Goal: Information Seeking & Learning: Learn about a topic

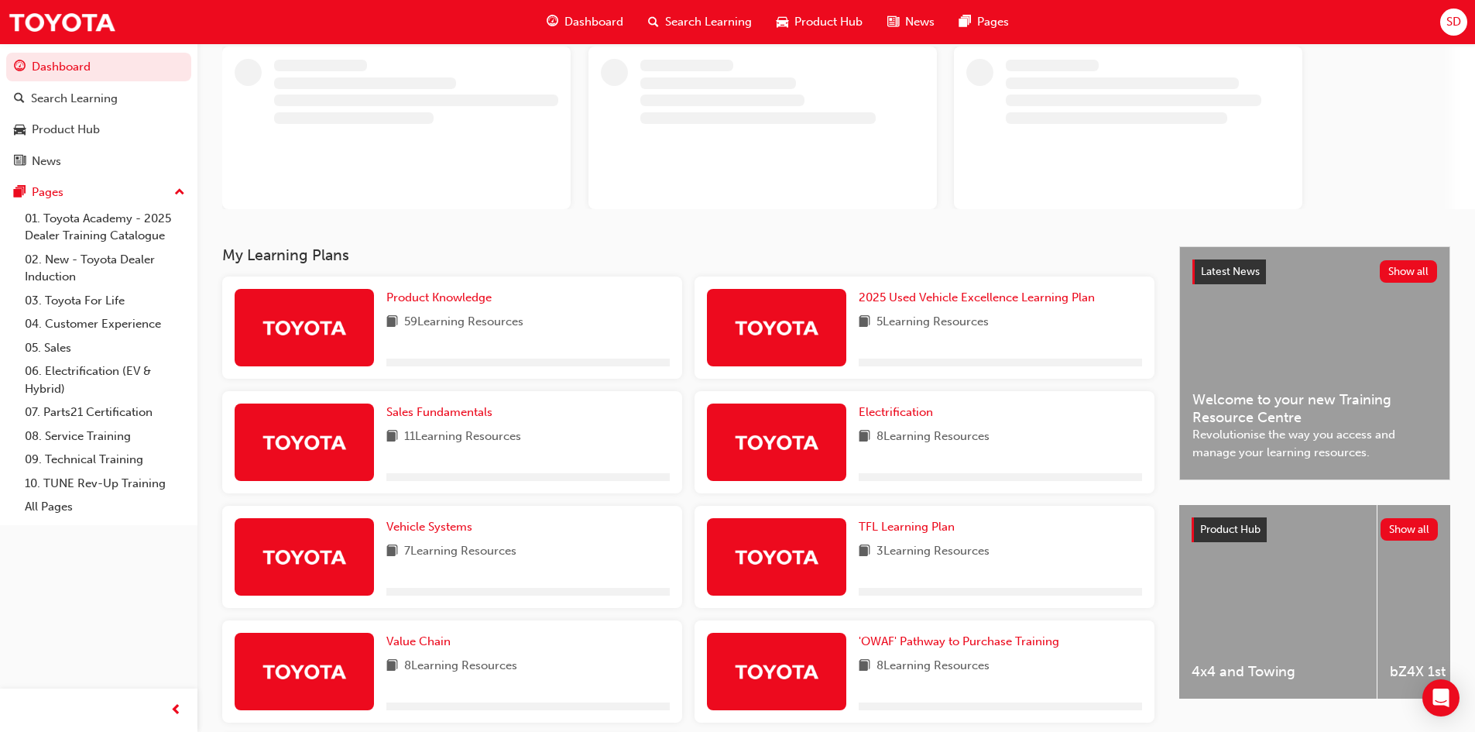
scroll to position [232, 0]
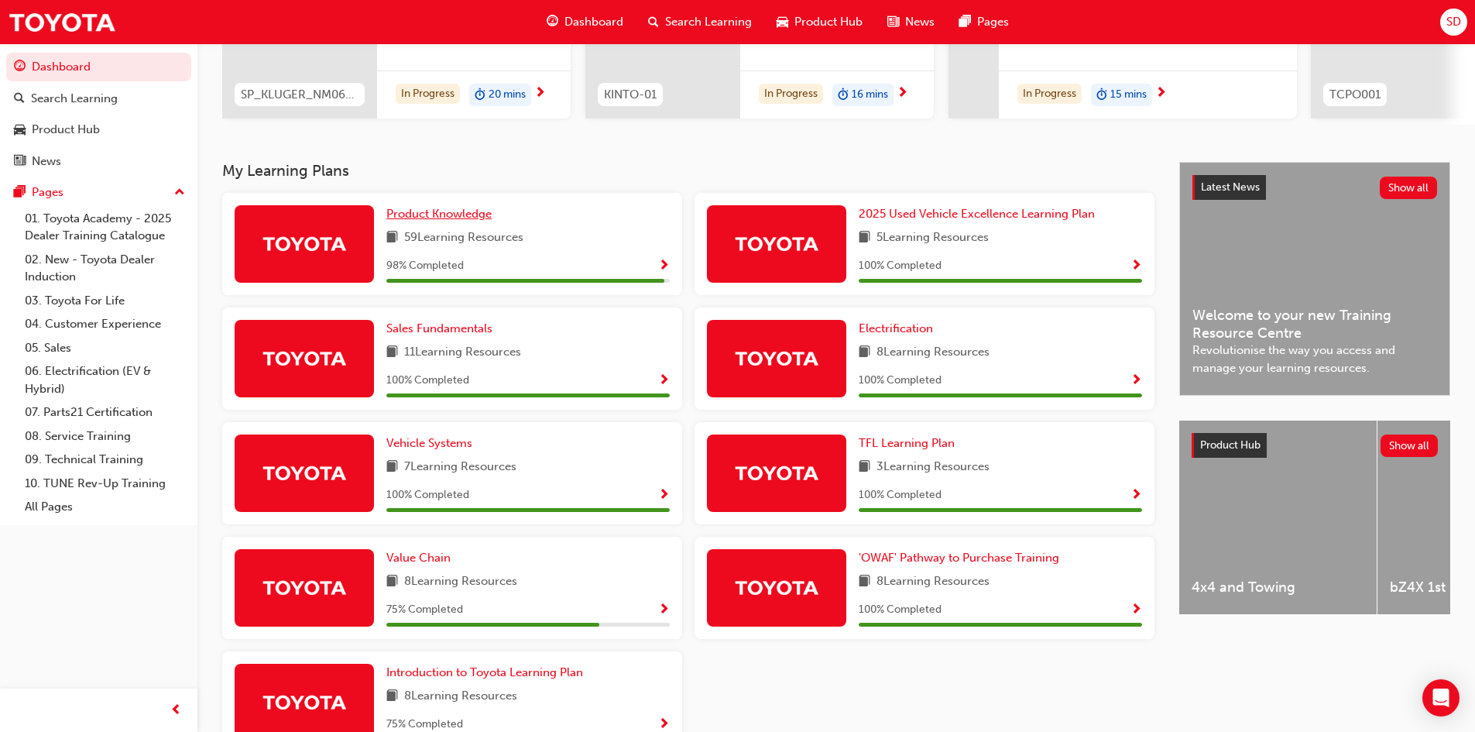
click at [450, 218] on span "Product Knowledge" at bounding box center [438, 214] width 105 height 14
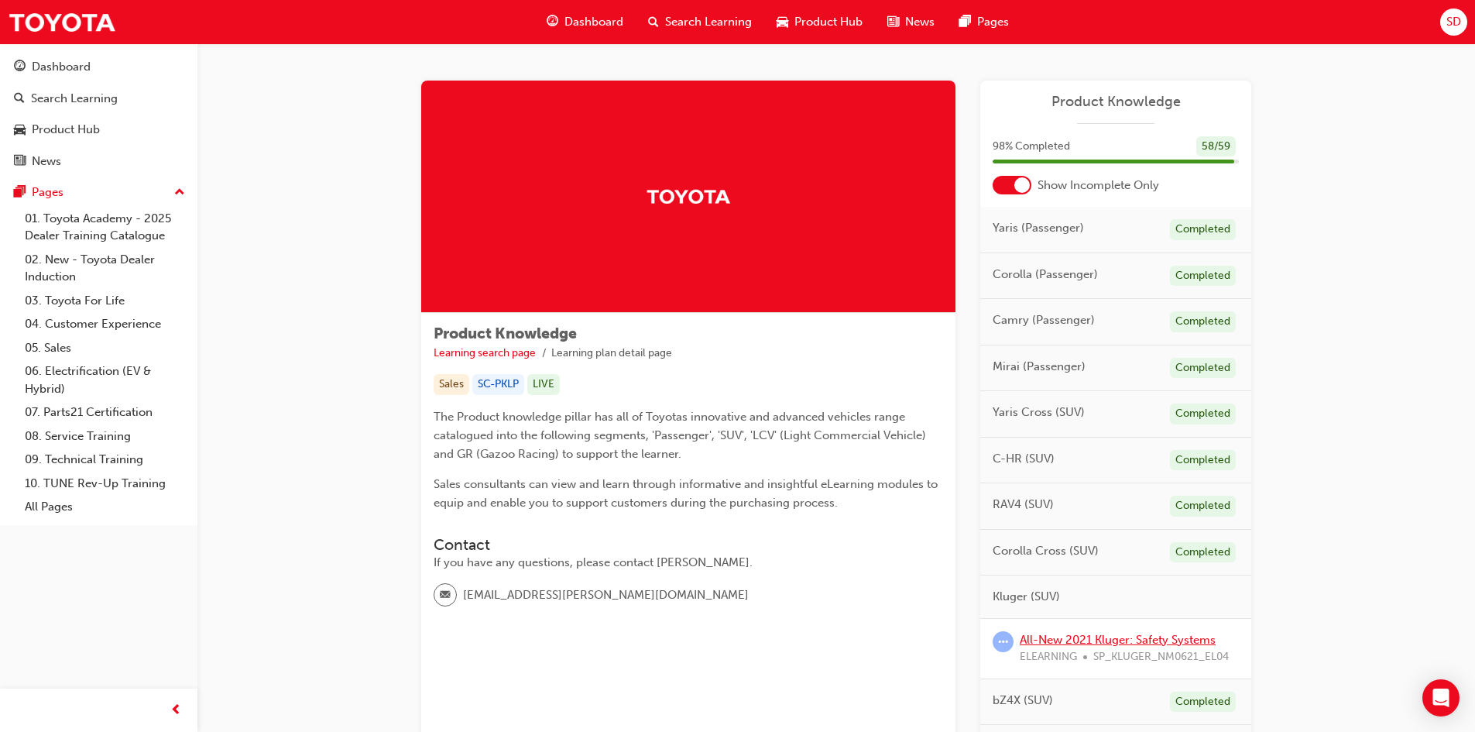
click at [1048, 646] on link "All-New 2021 Kluger: Safety Systems" at bounding box center [1118, 640] width 196 height 14
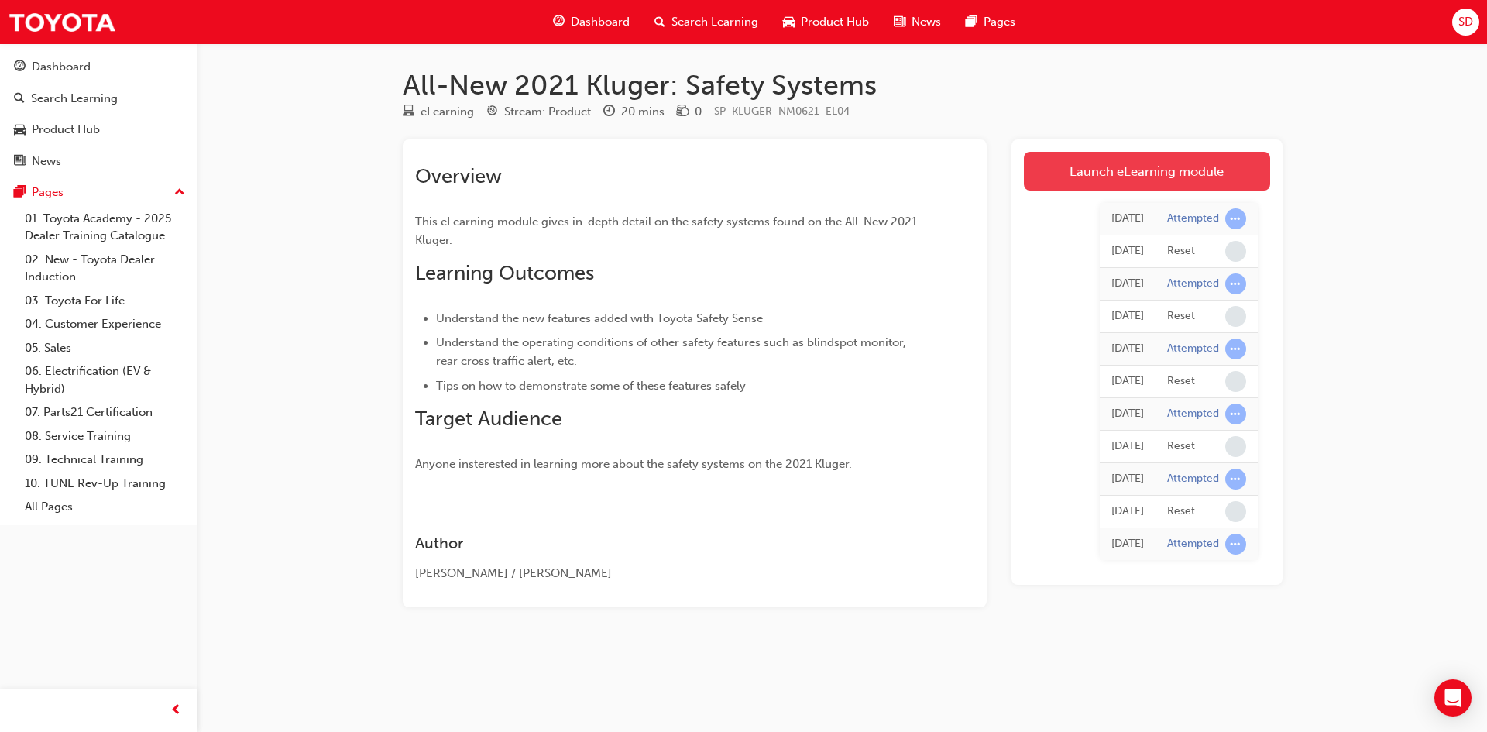
click at [1076, 163] on link "Launch eLearning module" at bounding box center [1147, 171] width 246 height 39
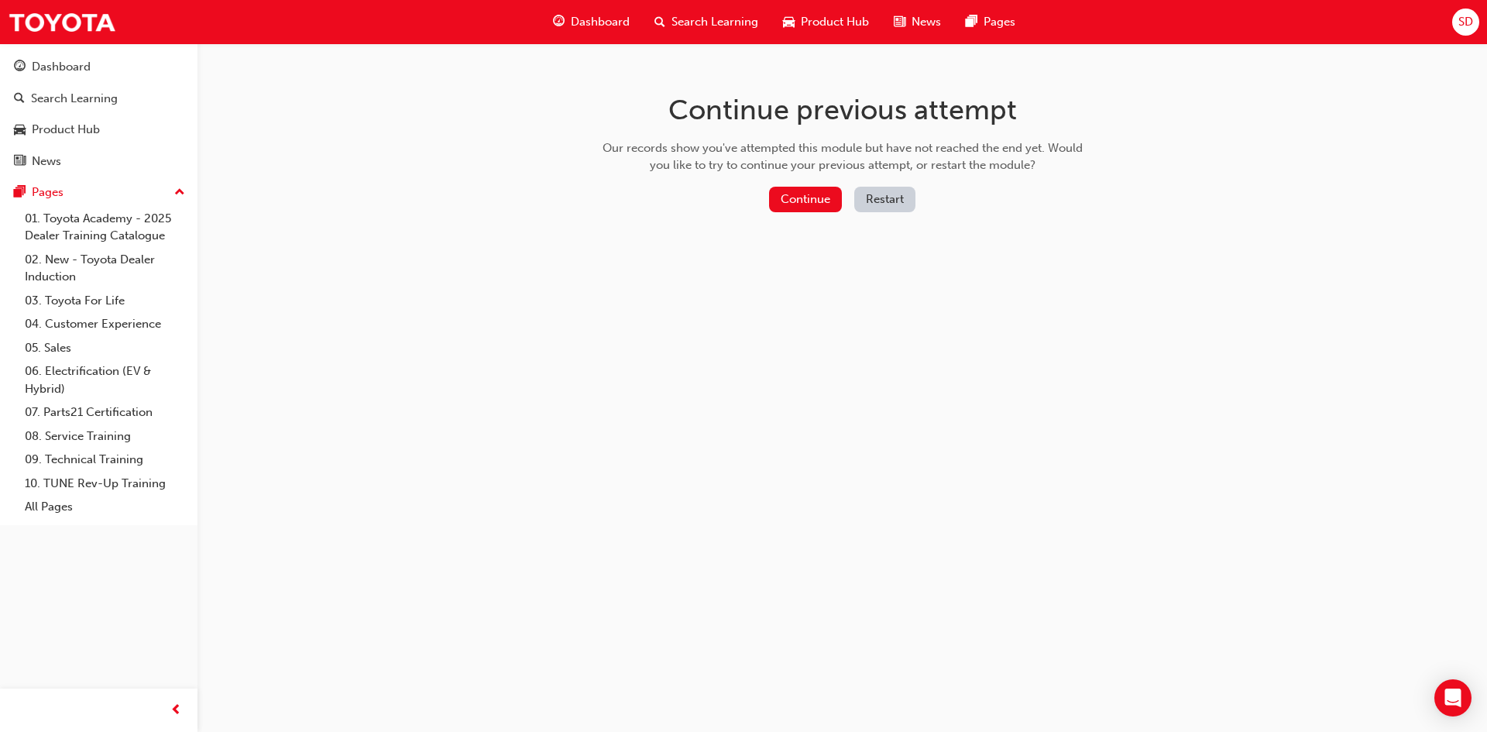
click at [875, 197] on button "Restart" at bounding box center [884, 200] width 61 height 26
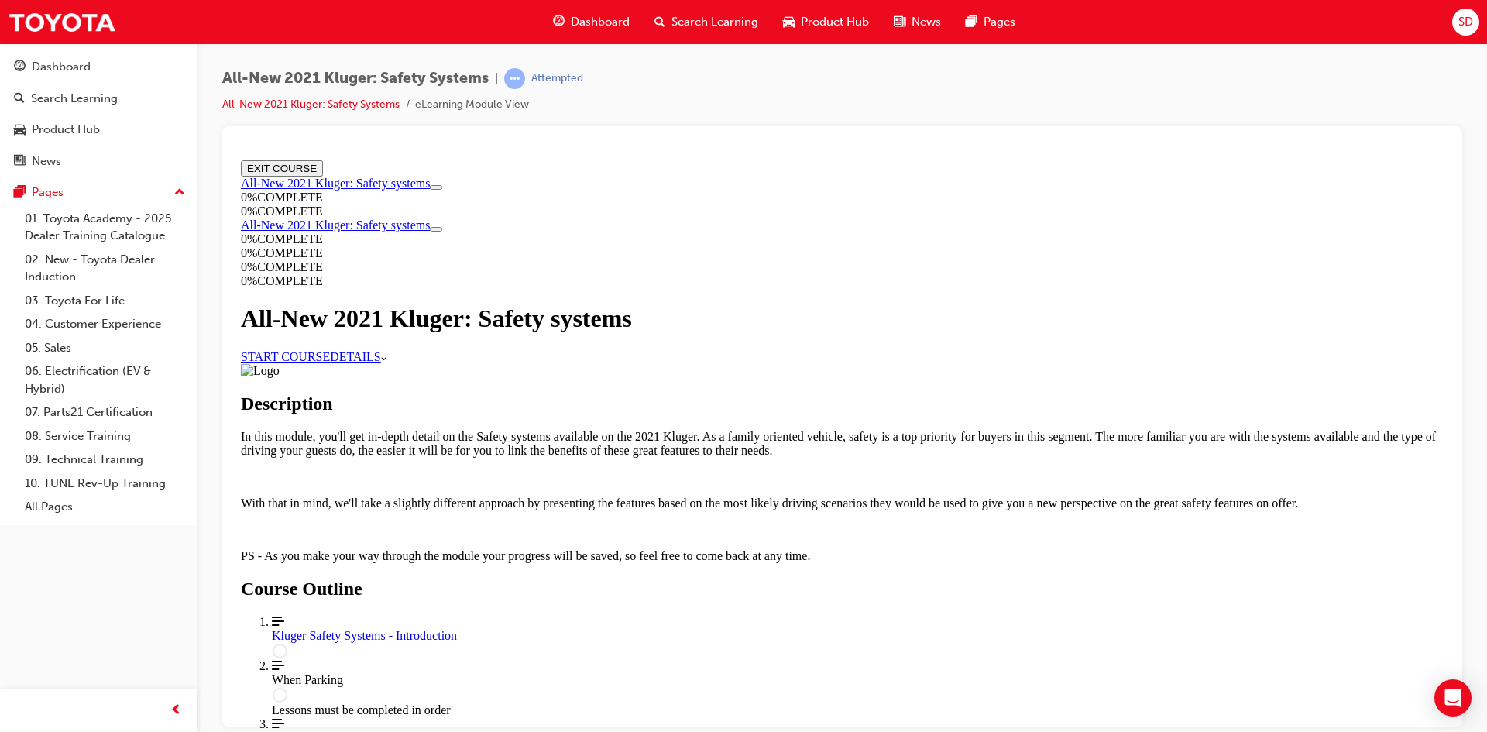
click at [330, 362] on link "START COURSE" at bounding box center [285, 355] width 89 height 13
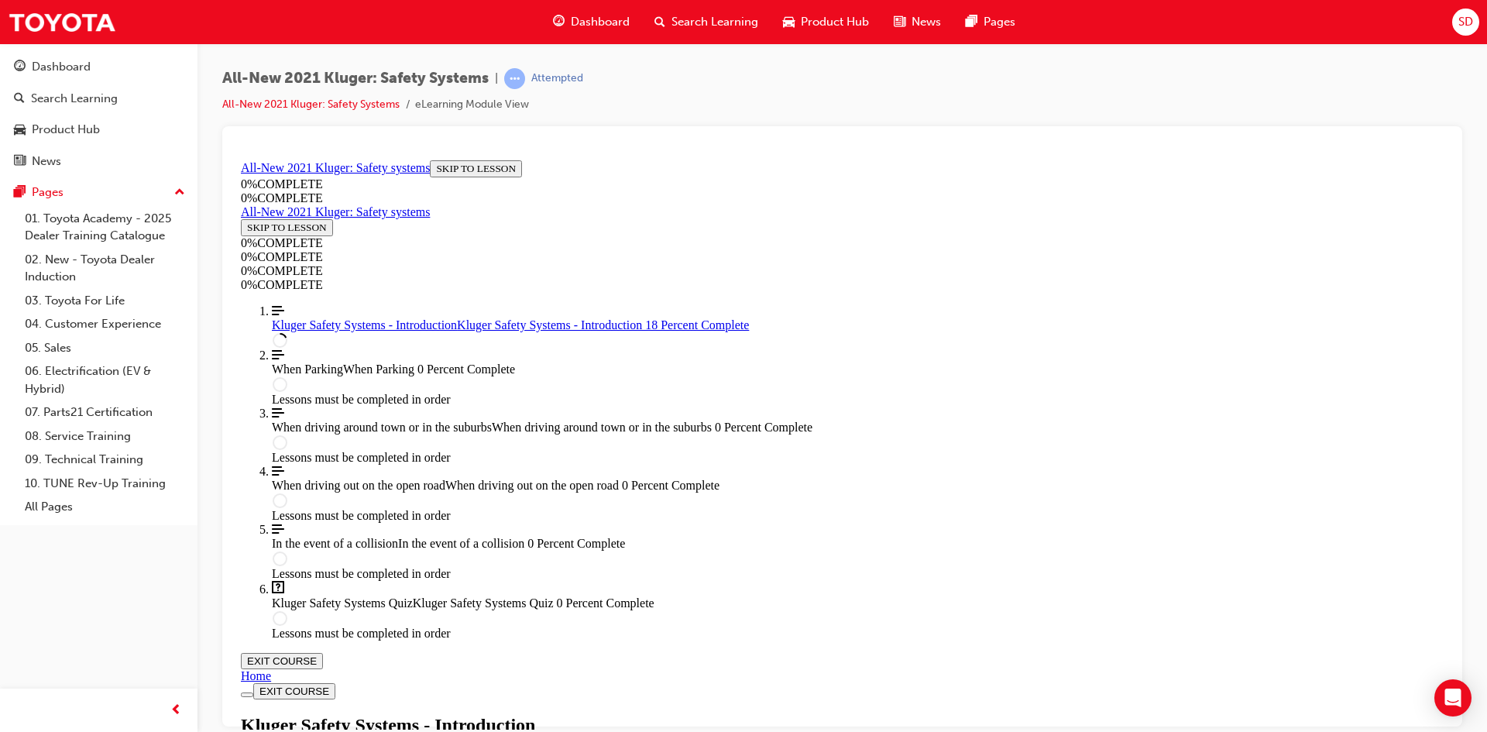
scroll to position [441, 0]
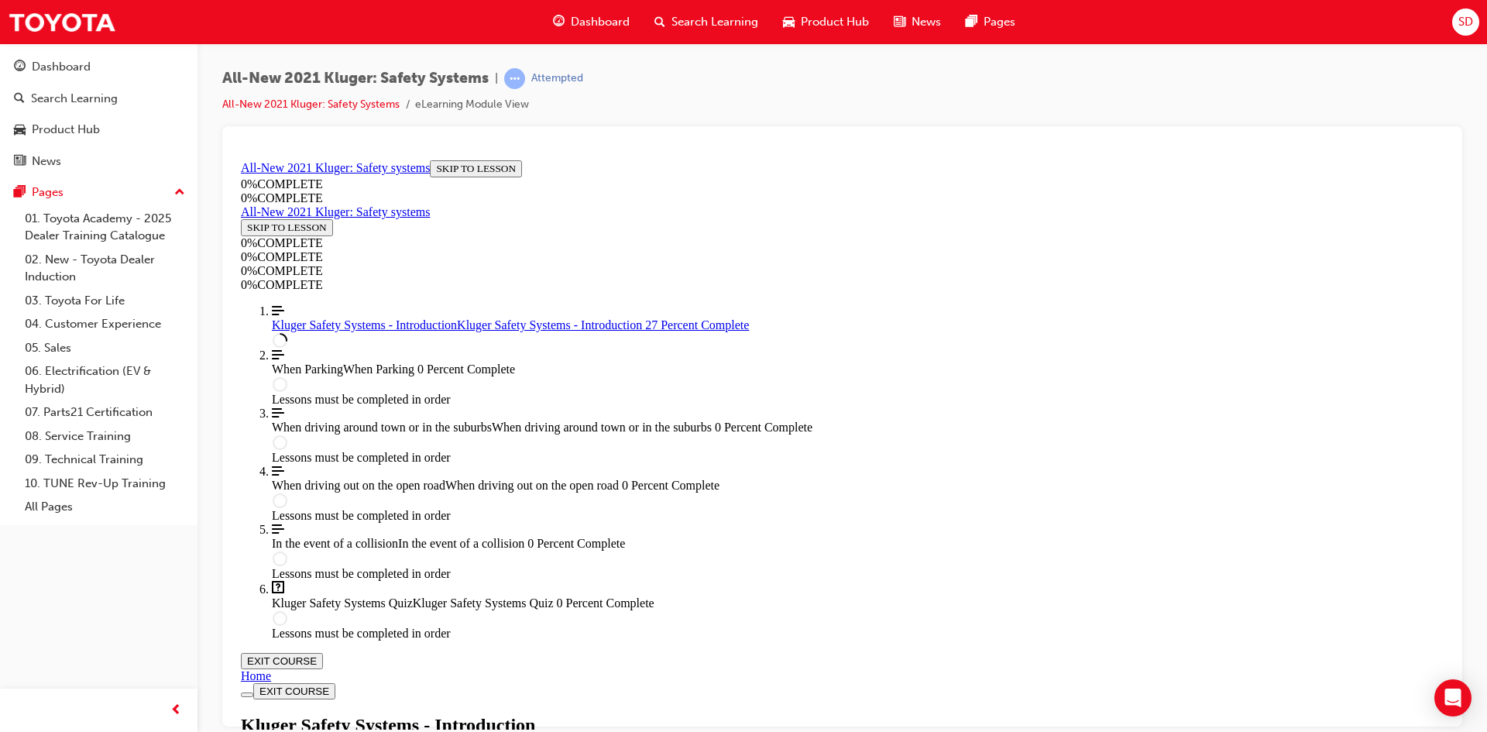
drag, startPoint x: 877, startPoint y: 568, endPoint x: 883, endPoint y: 576, distance: 10.5
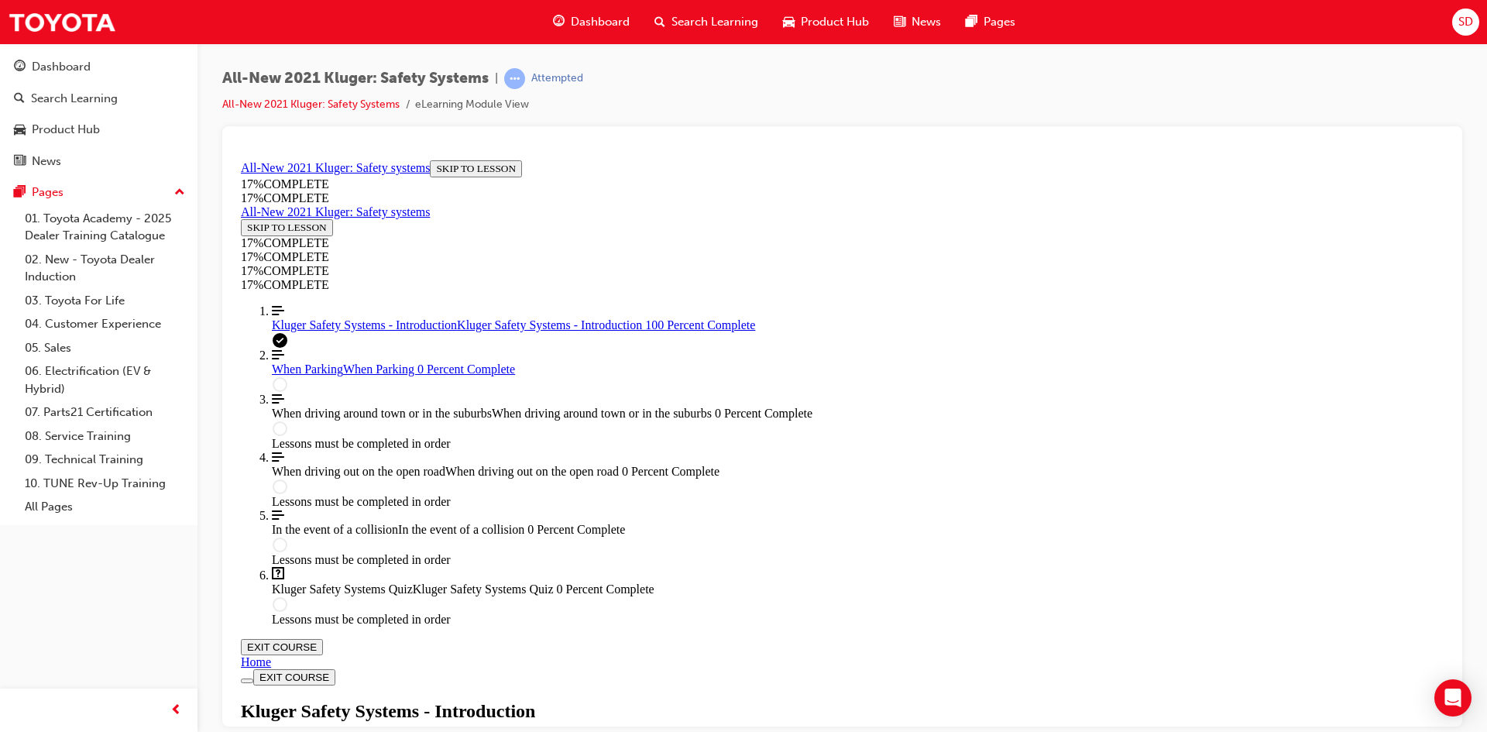
scroll to position [2208, 0]
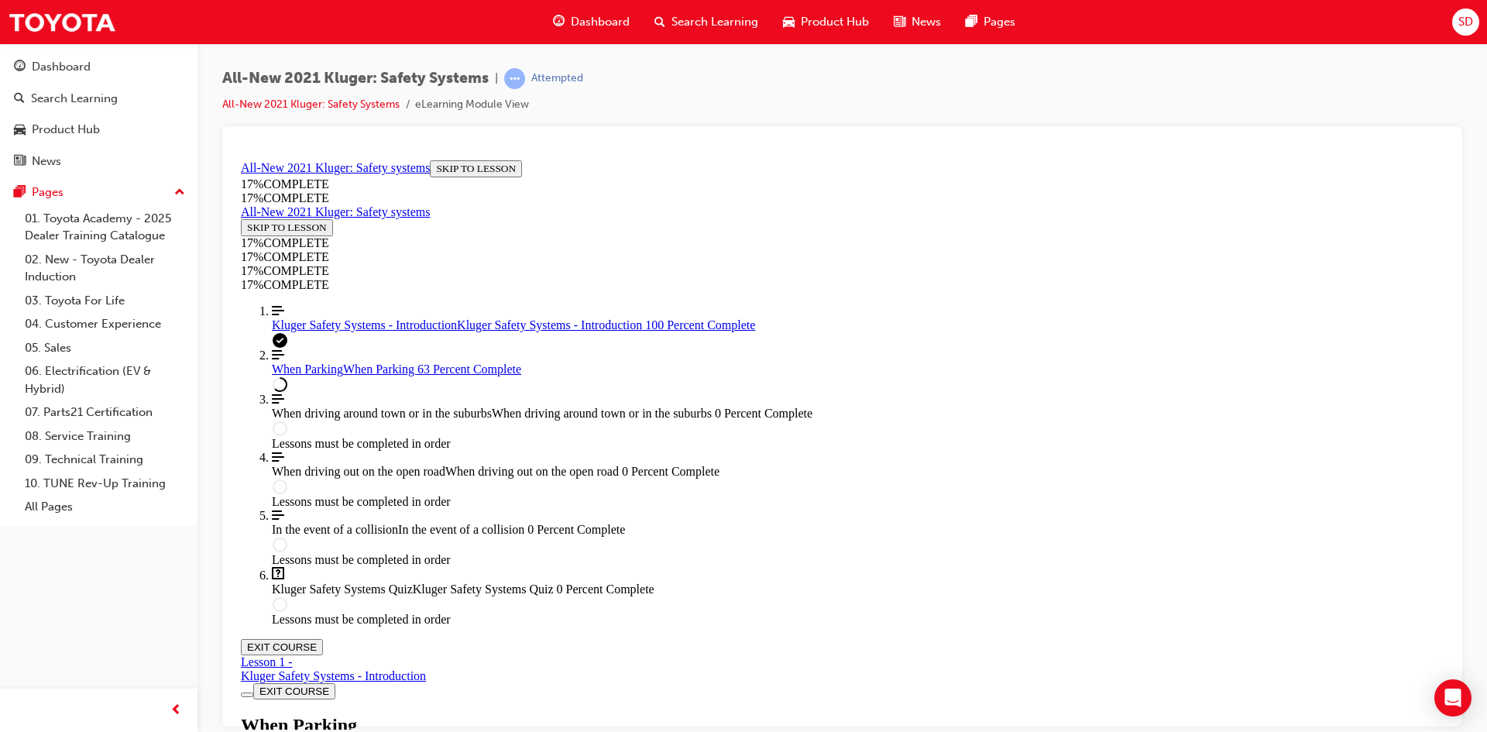
scroll to position [3383, 0]
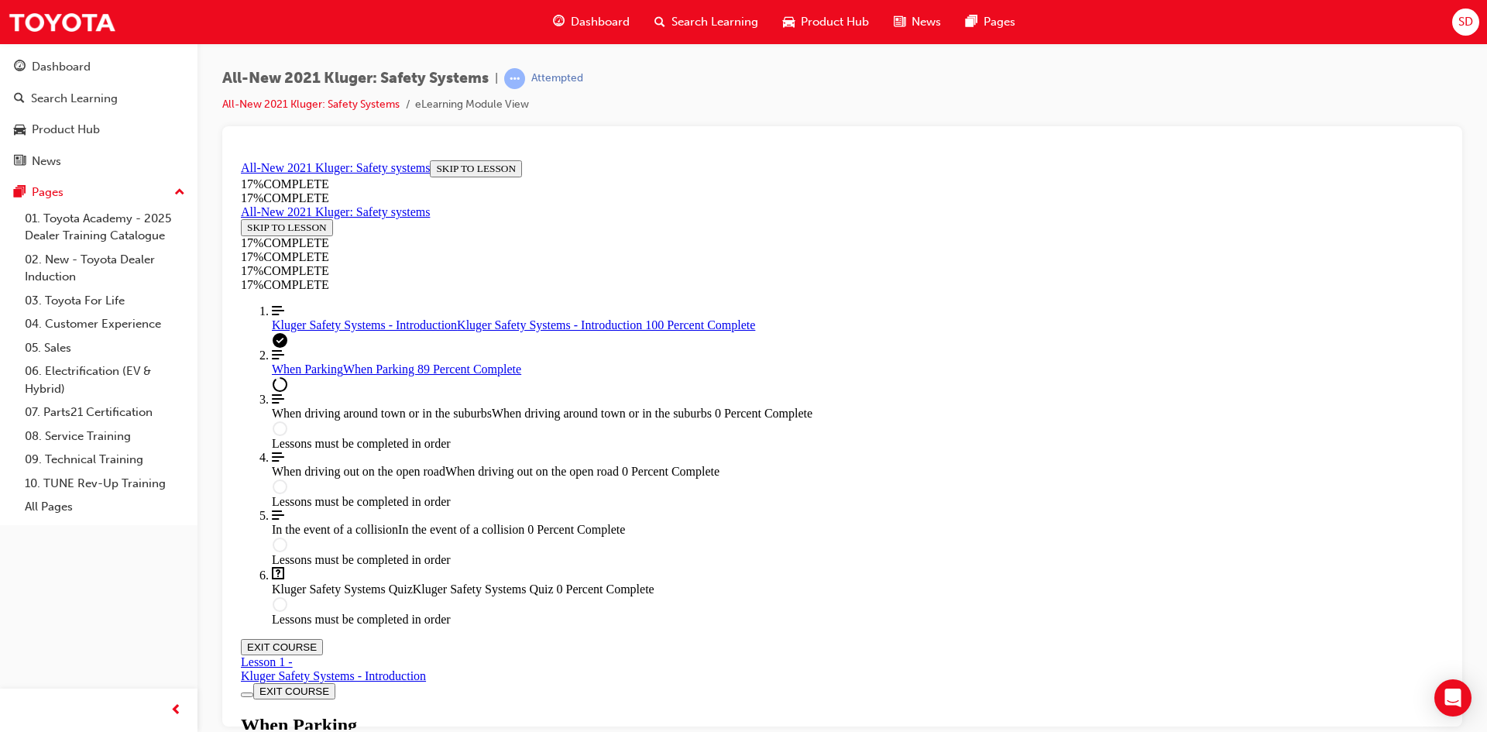
scroll to position [5114, 0]
drag, startPoint x: 1120, startPoint y: 626, endPoint x: 1141, endPoint y: 623, distance: 20.4
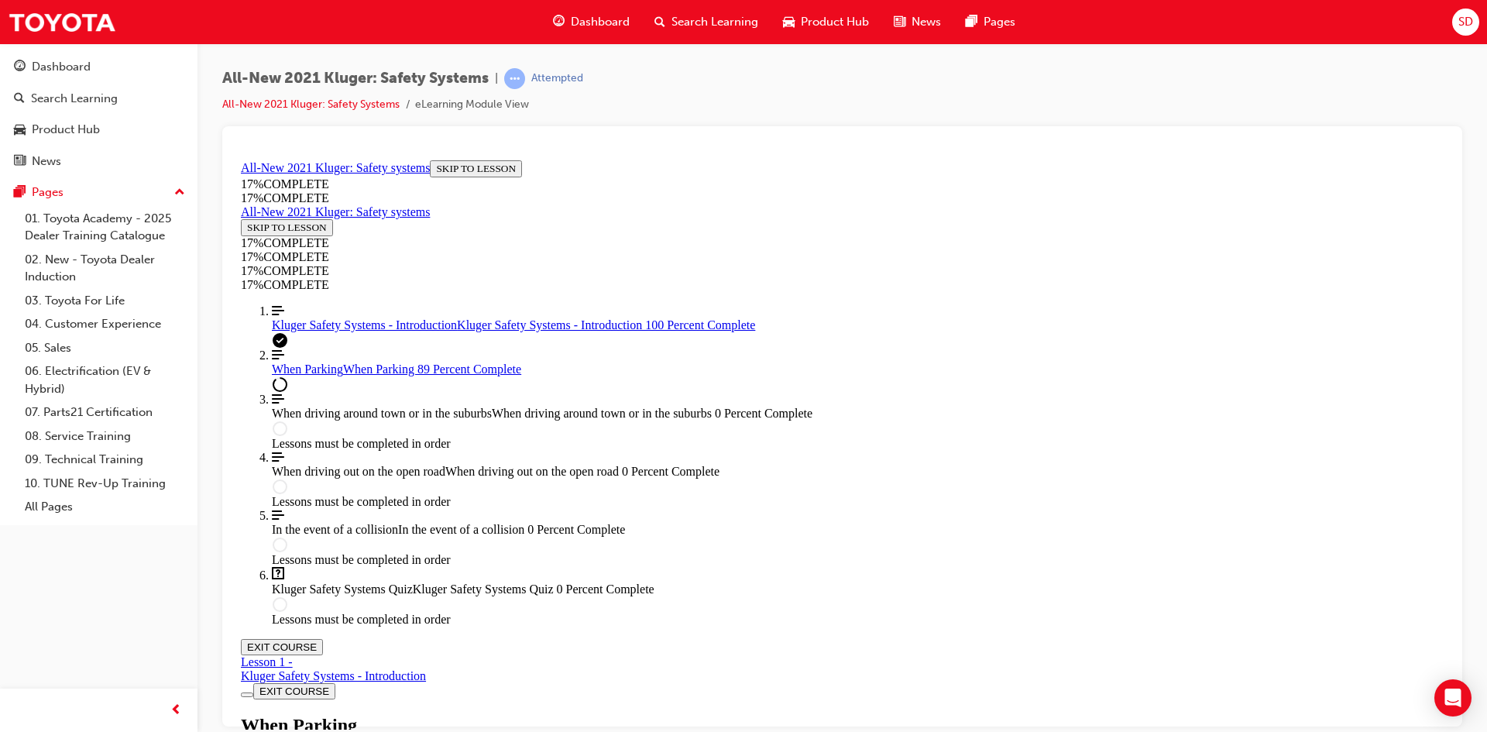
scroll to position [5268, 0]
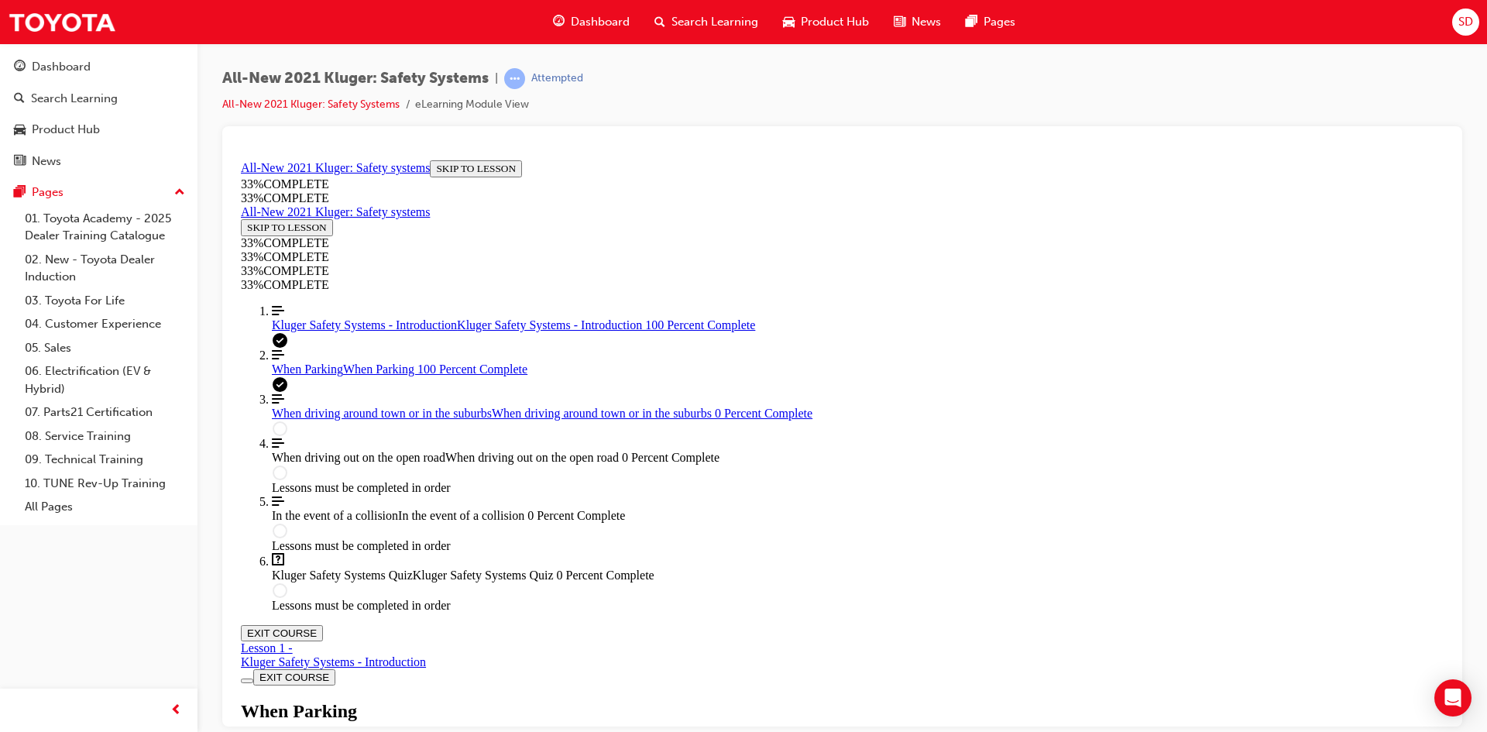
scroll to position [5662, 0]
drag, startPoint x: 961, startPoint y: 697, endPoint x: 950, endPoint y: 686, distance: 15.3
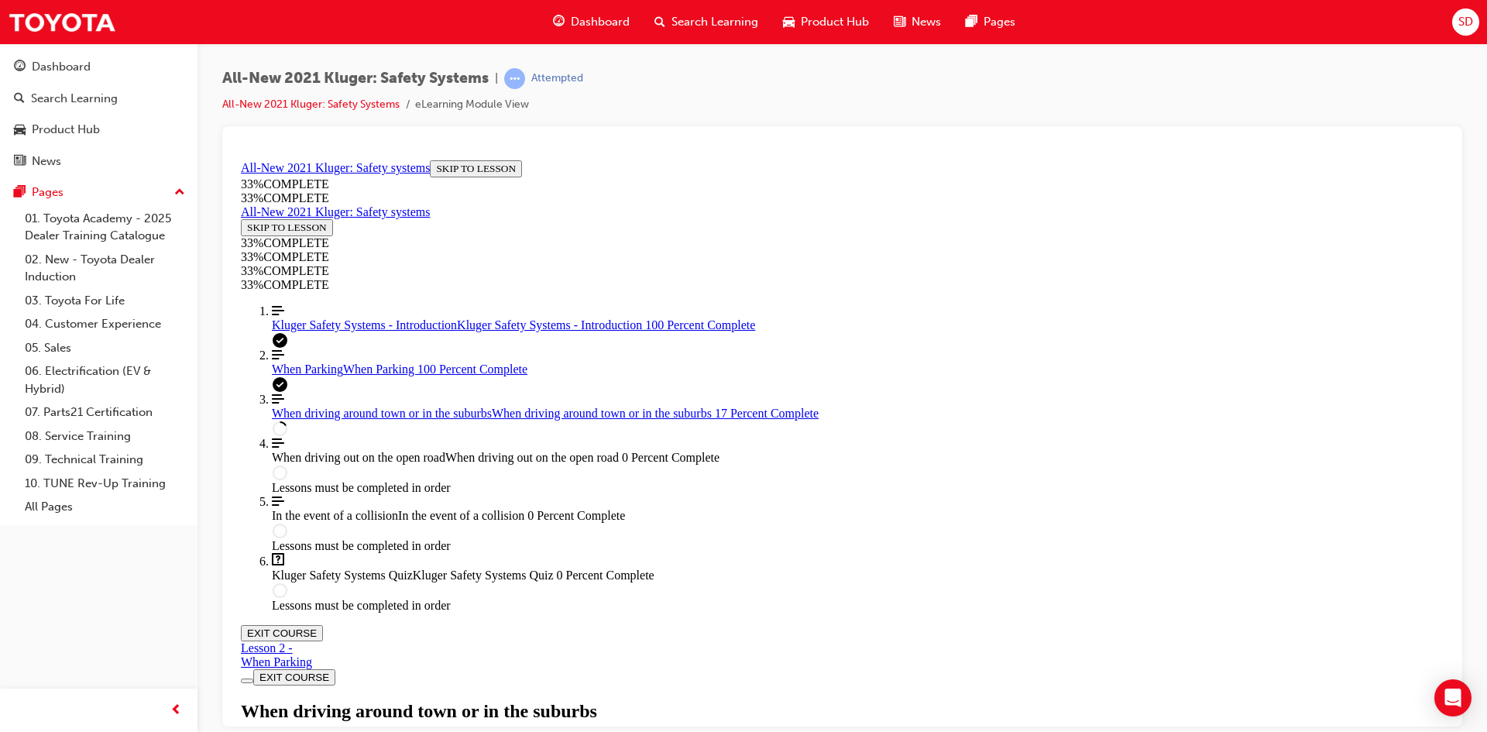
drag, startPoint x: 1183, startPoint y: 578, endPoint x: 1223, endPoint y: 627, distance: 62.8
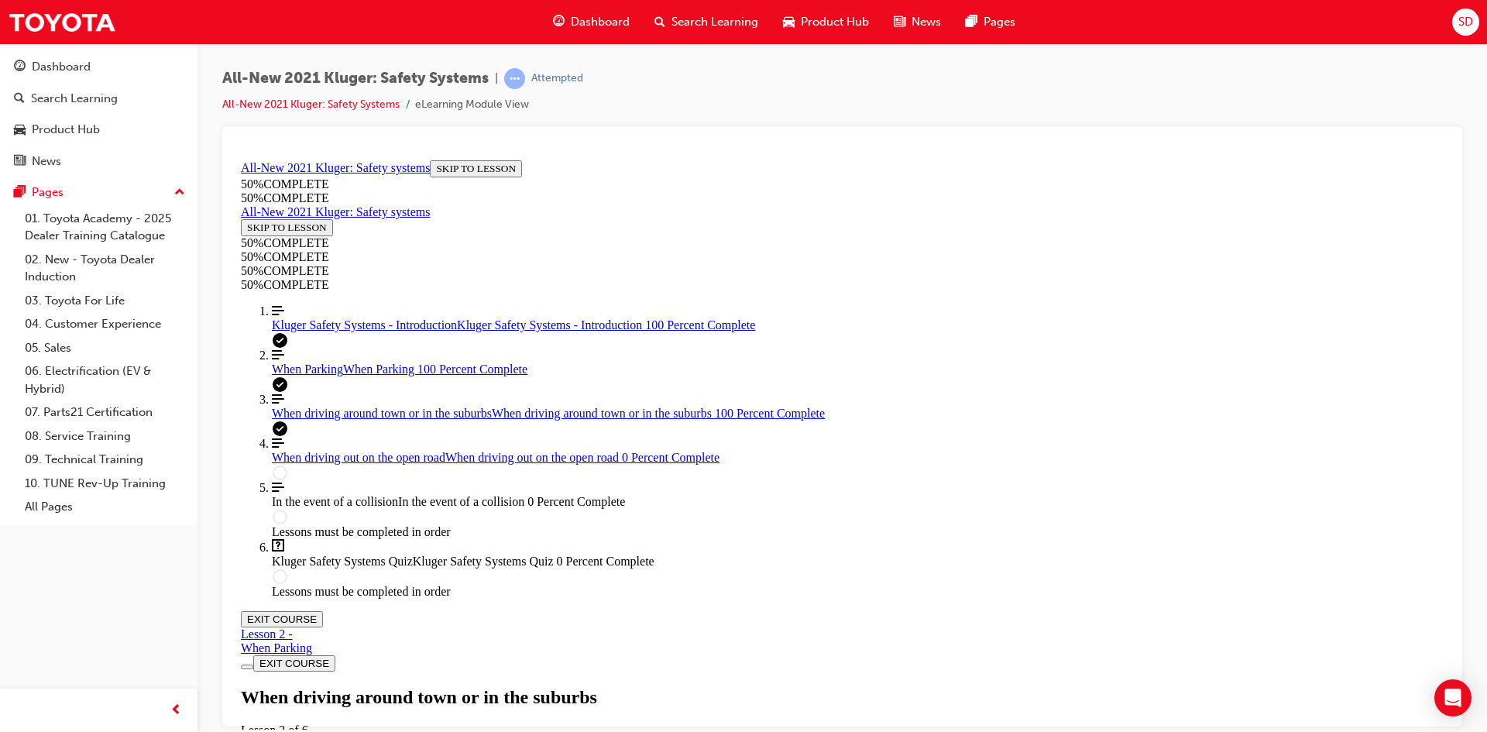
scroll to position [3195, 0]
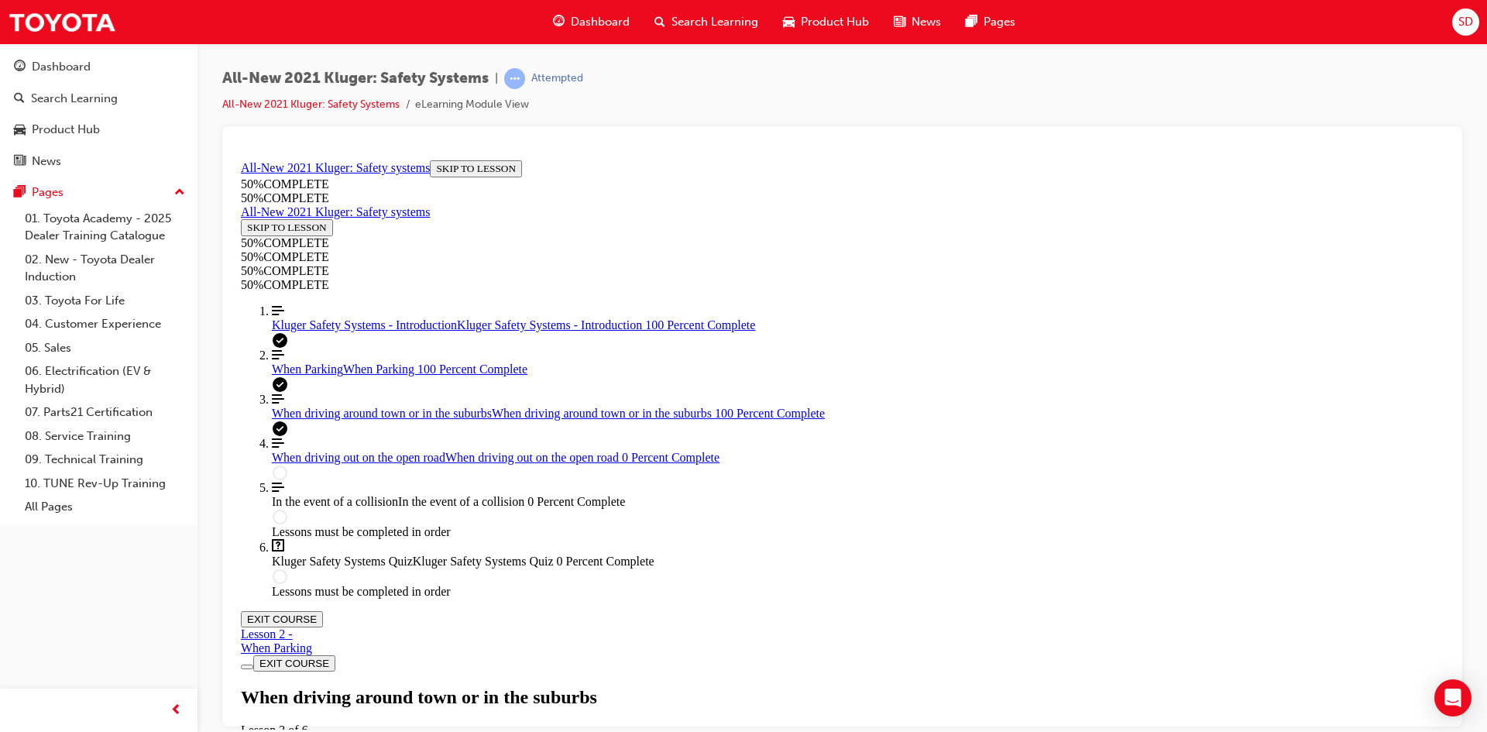
drag, startPoint x: 921, startPoint y: 508, endPoint x: 931, endPoint y: 514, distance: 11.8
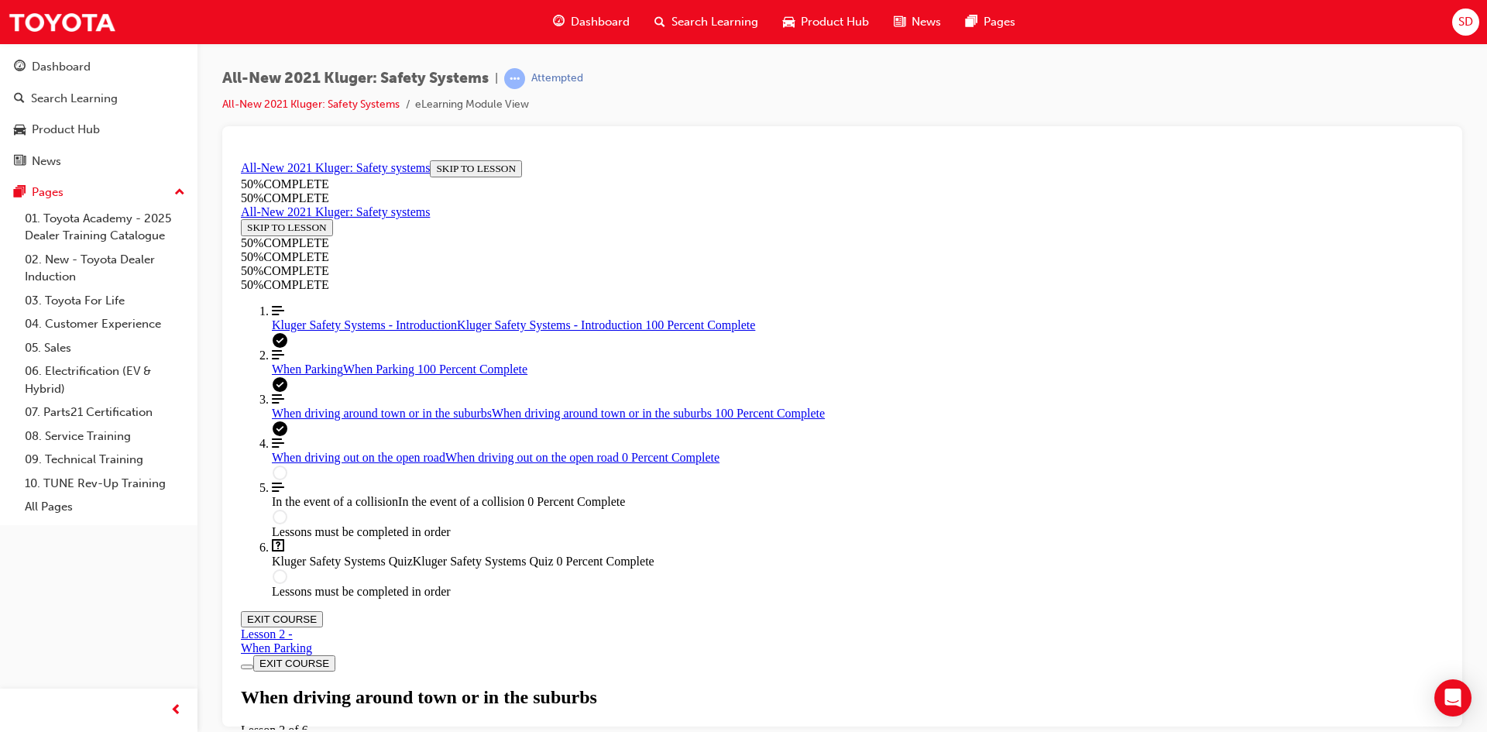
drag, startPoint x: 807, startPoint y: 257, endPoint x: 899, endPoint y: 370, distance: 145.8
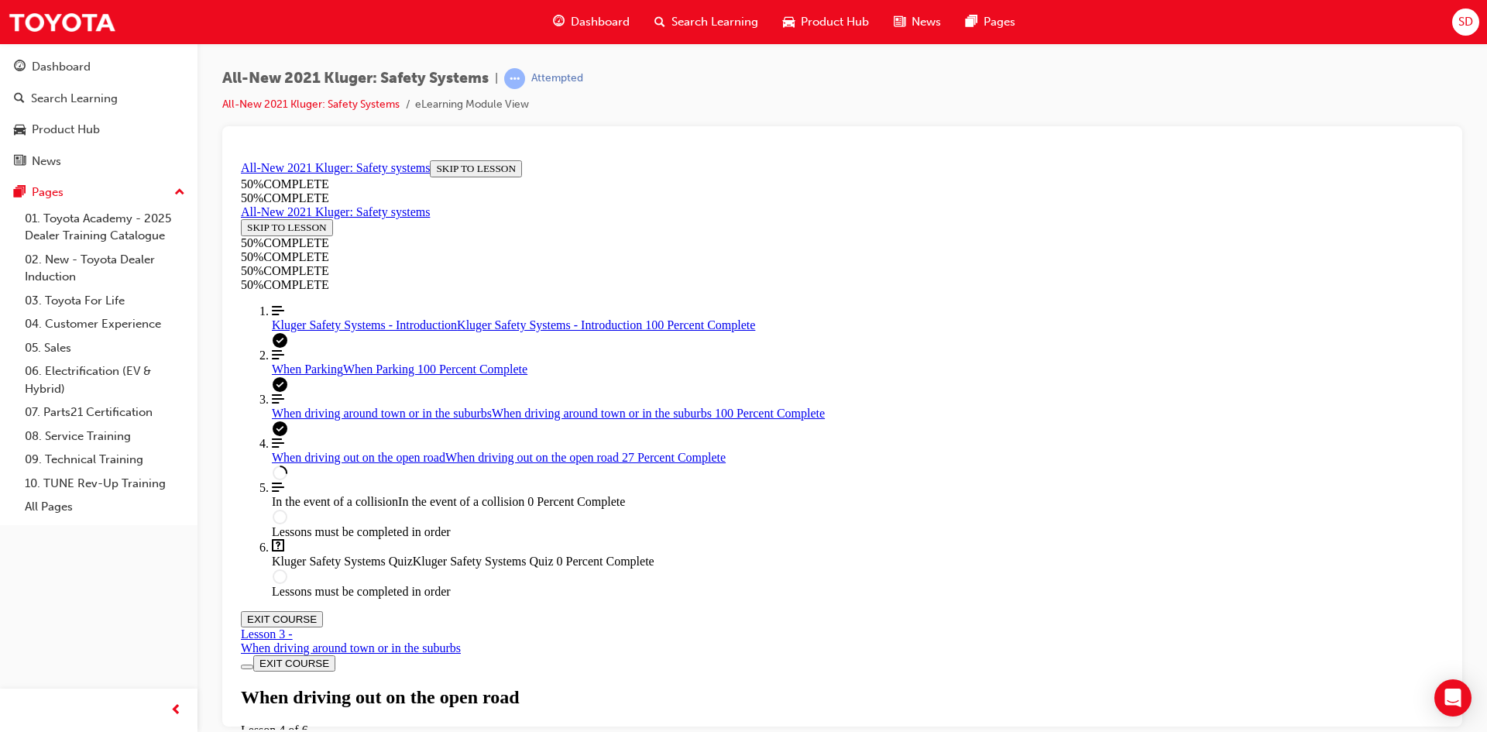
scroll to position [2359, 0]
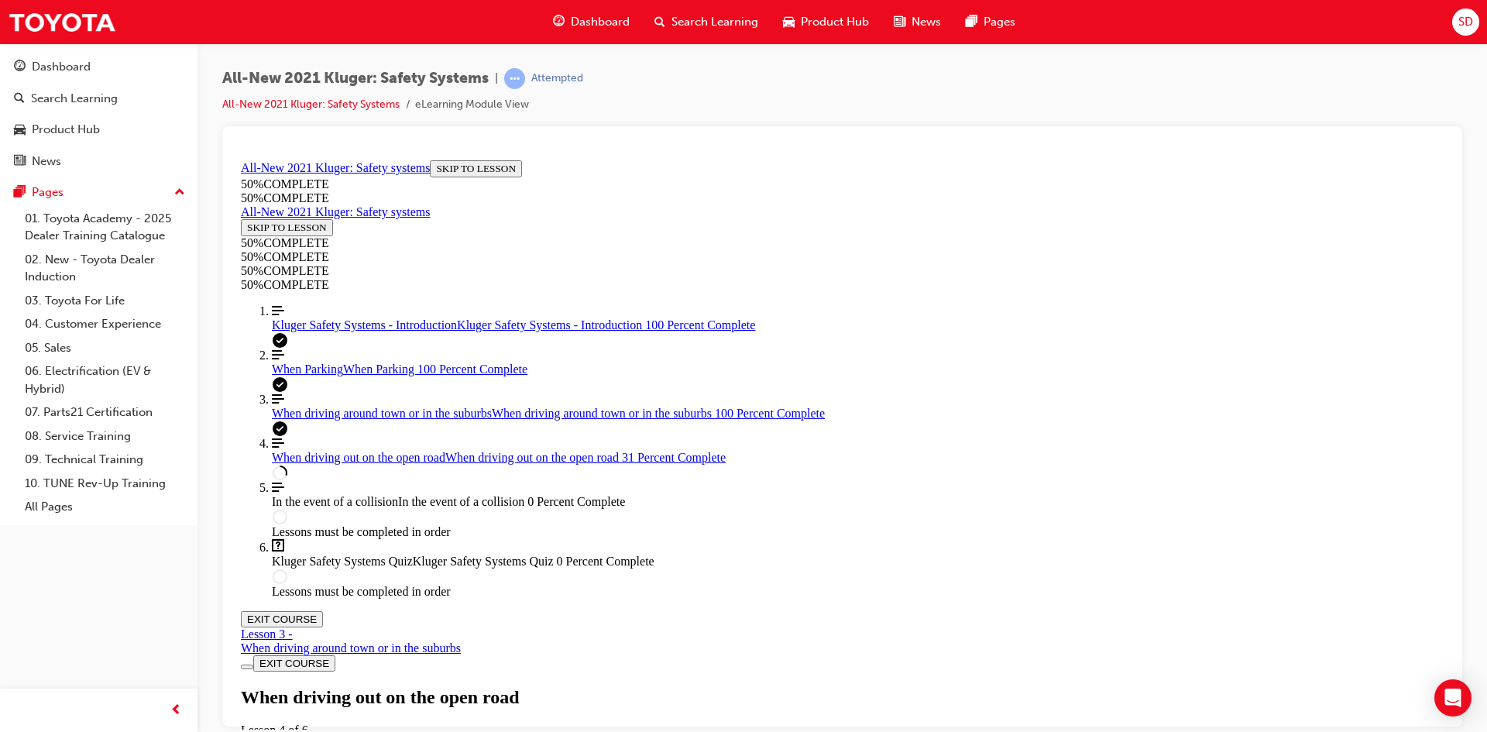
drag, startPoint x: 775, startPoint y: 537, endPoint x: 1148, endPoint y: 534, distance: 372.5
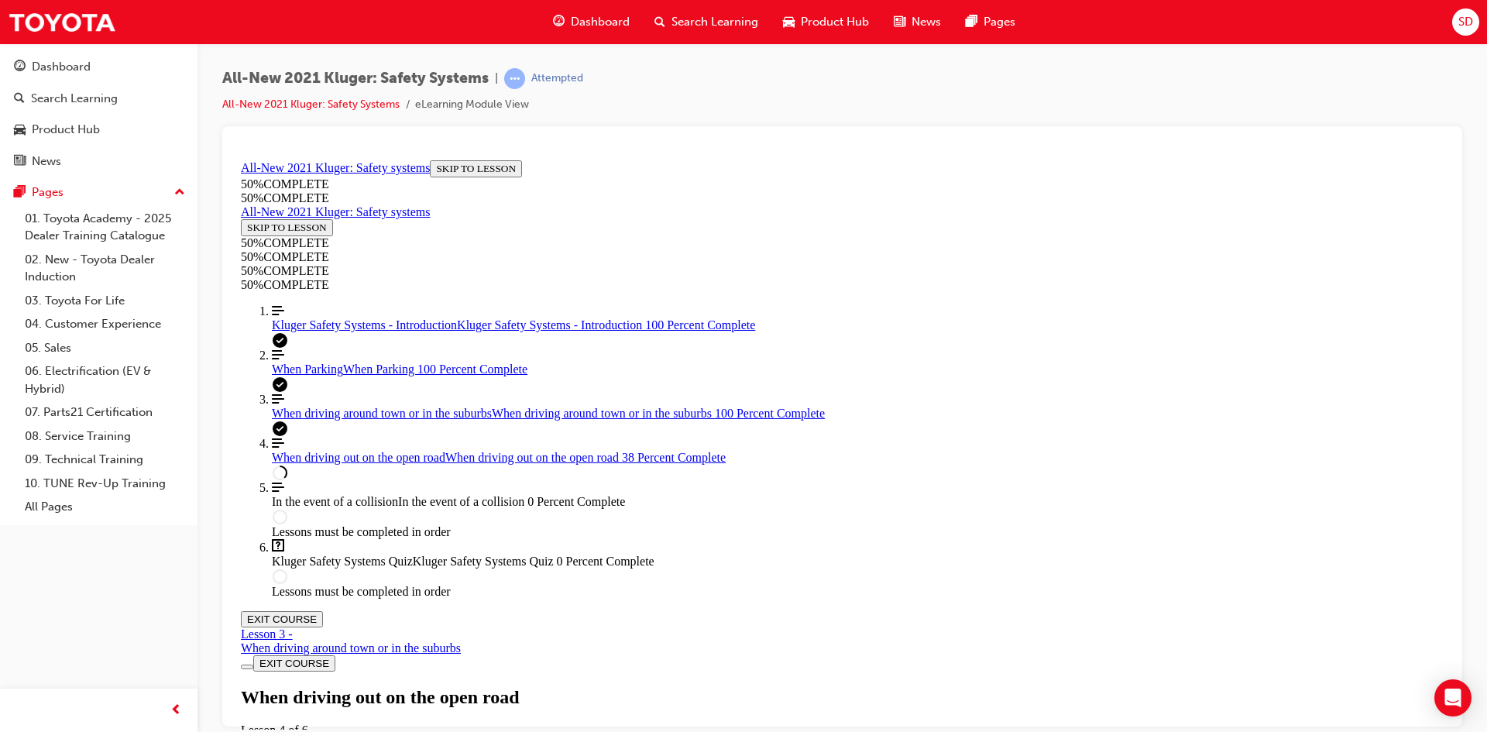
scroll to position [4146, 0]
drag, startPoint x: 969, startPoint y: 692, endPoint x: 1170, endPoint y: 678, distance: 201.8
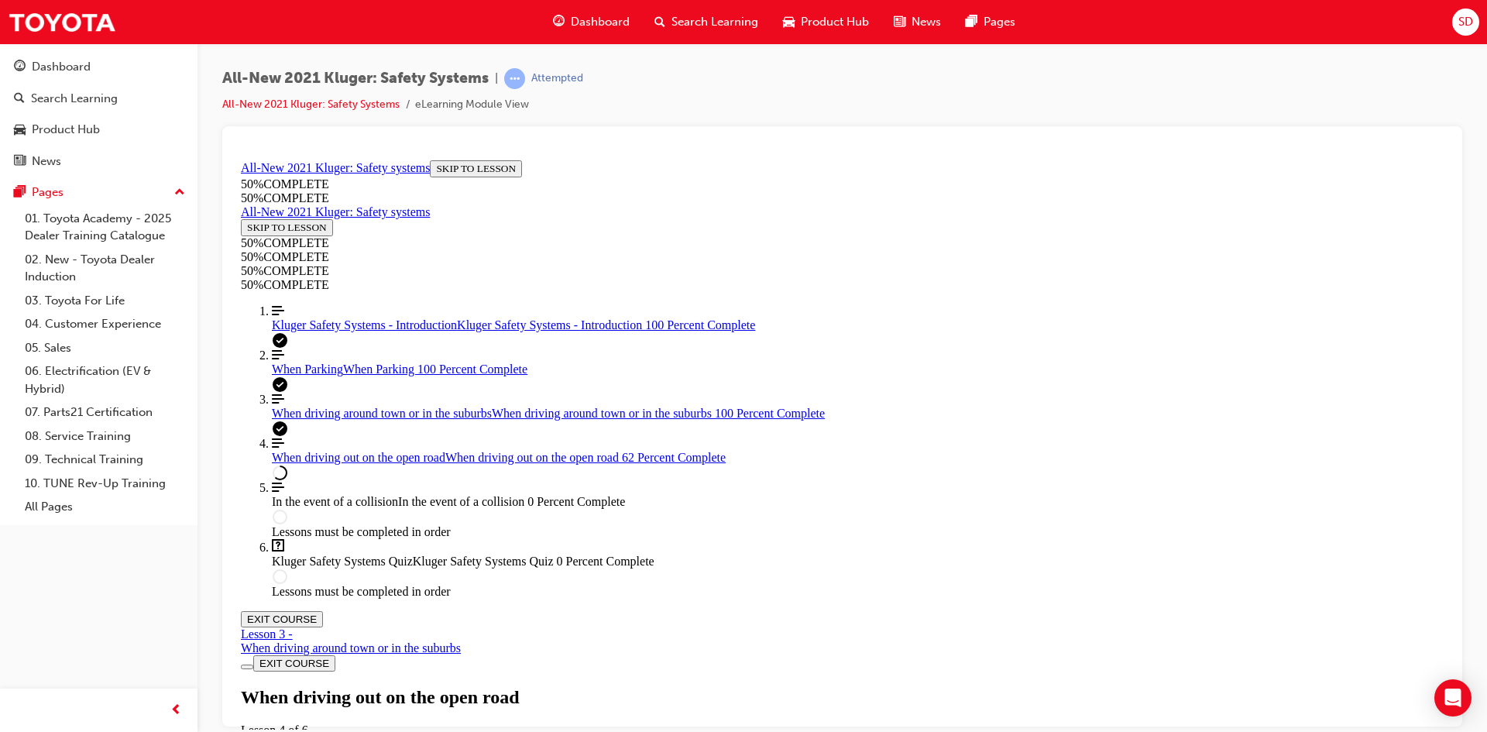
drag, startPoint x: 866, startPoint y: 442, endPoint x: 881, endPoint y: 451, distance: 17.7
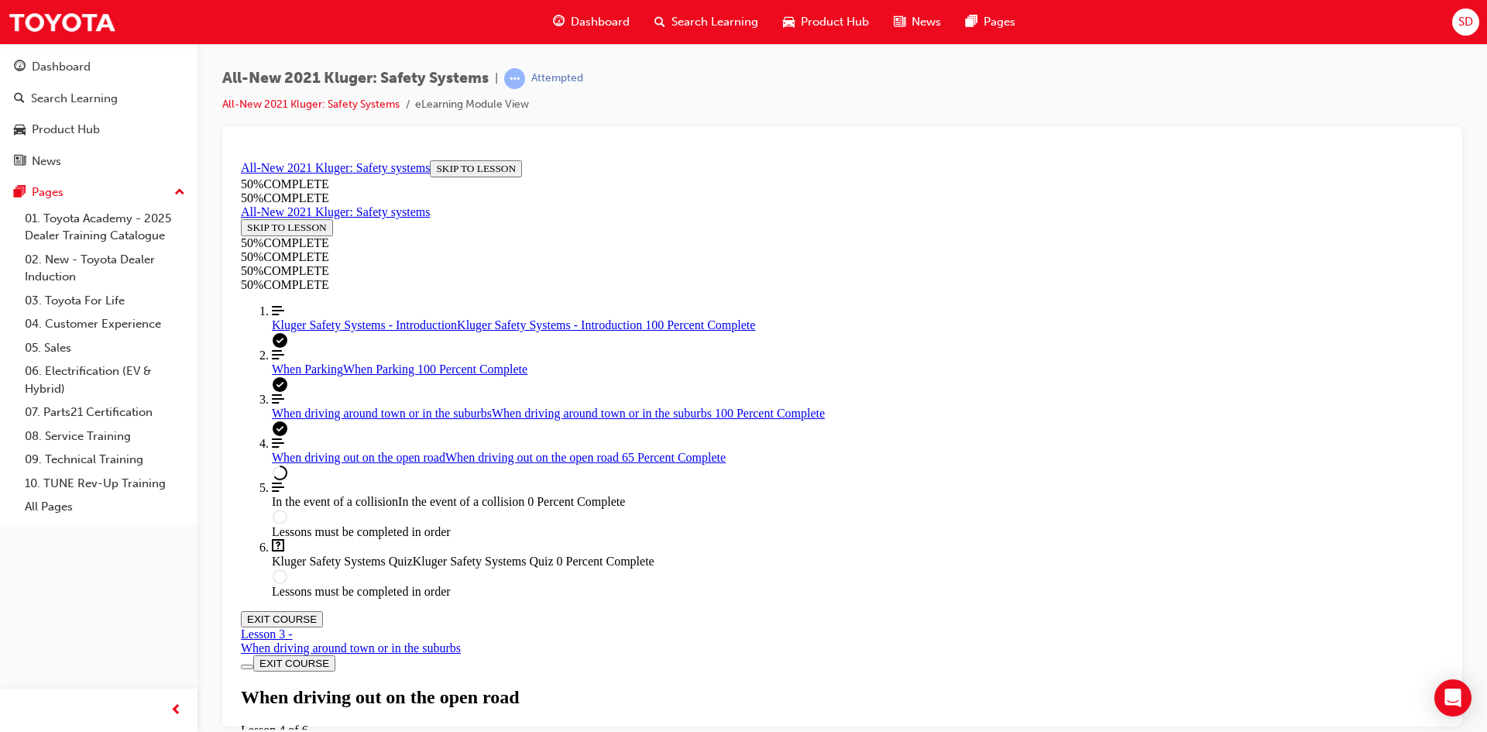
scroll to position [6388, 0]
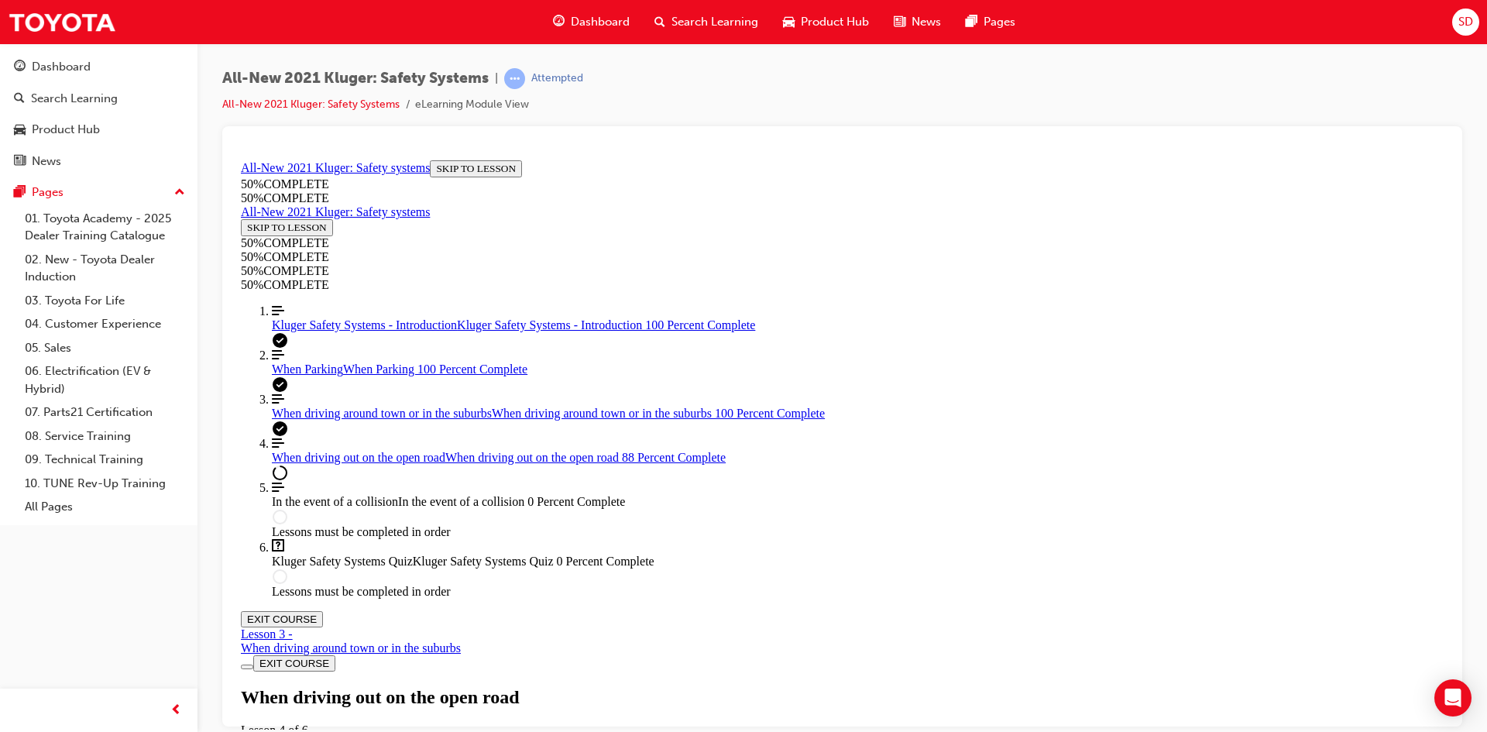
scroll to position [8396, 0]
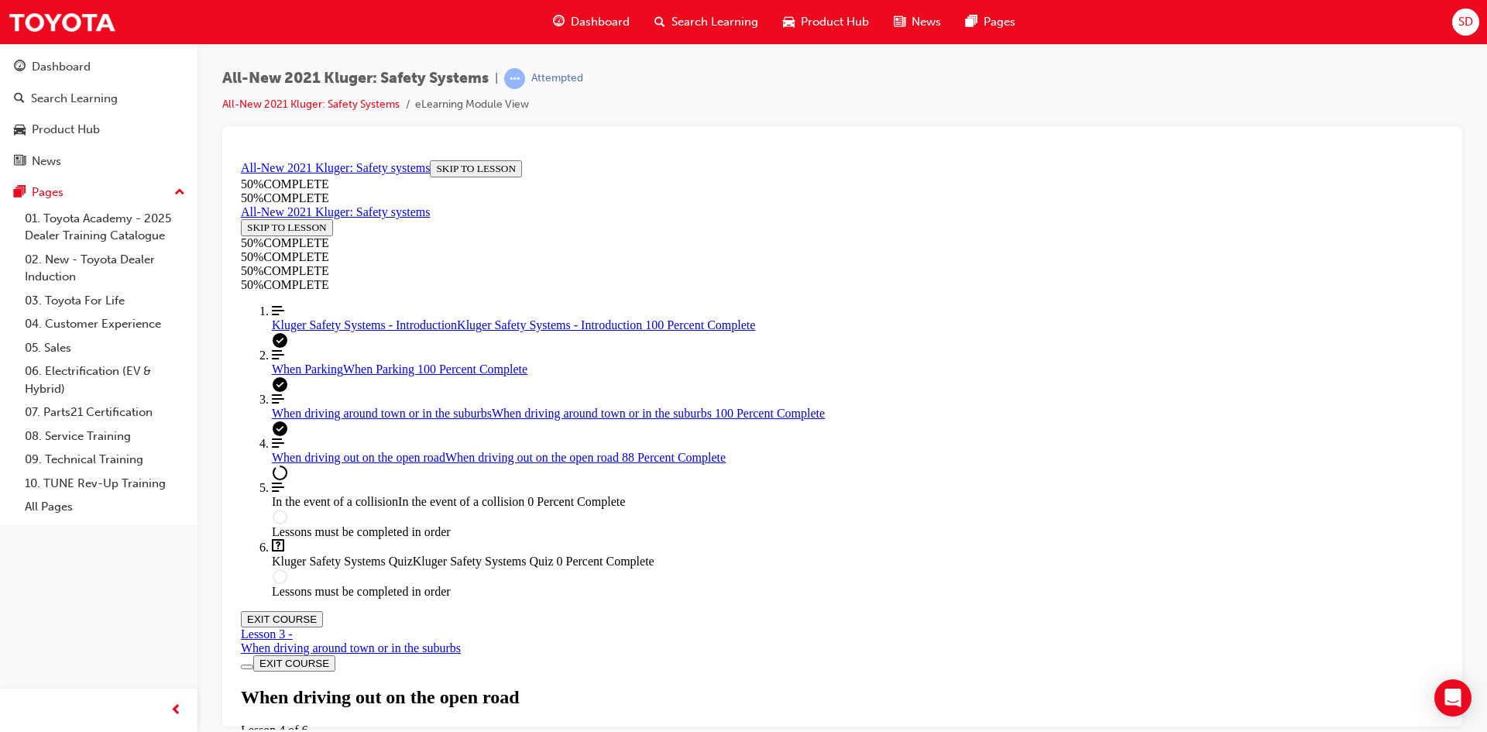
scroll to position [8788, 0]
drag, startPoint x: 947, startPoint y: 446, endPoint x: 962, endPoint y: 453, distance: 16.3
drag, startPoint x: 1003, startPoint y: 458, endPoint x: 1160, endPoint y: 455, distance: 156.4
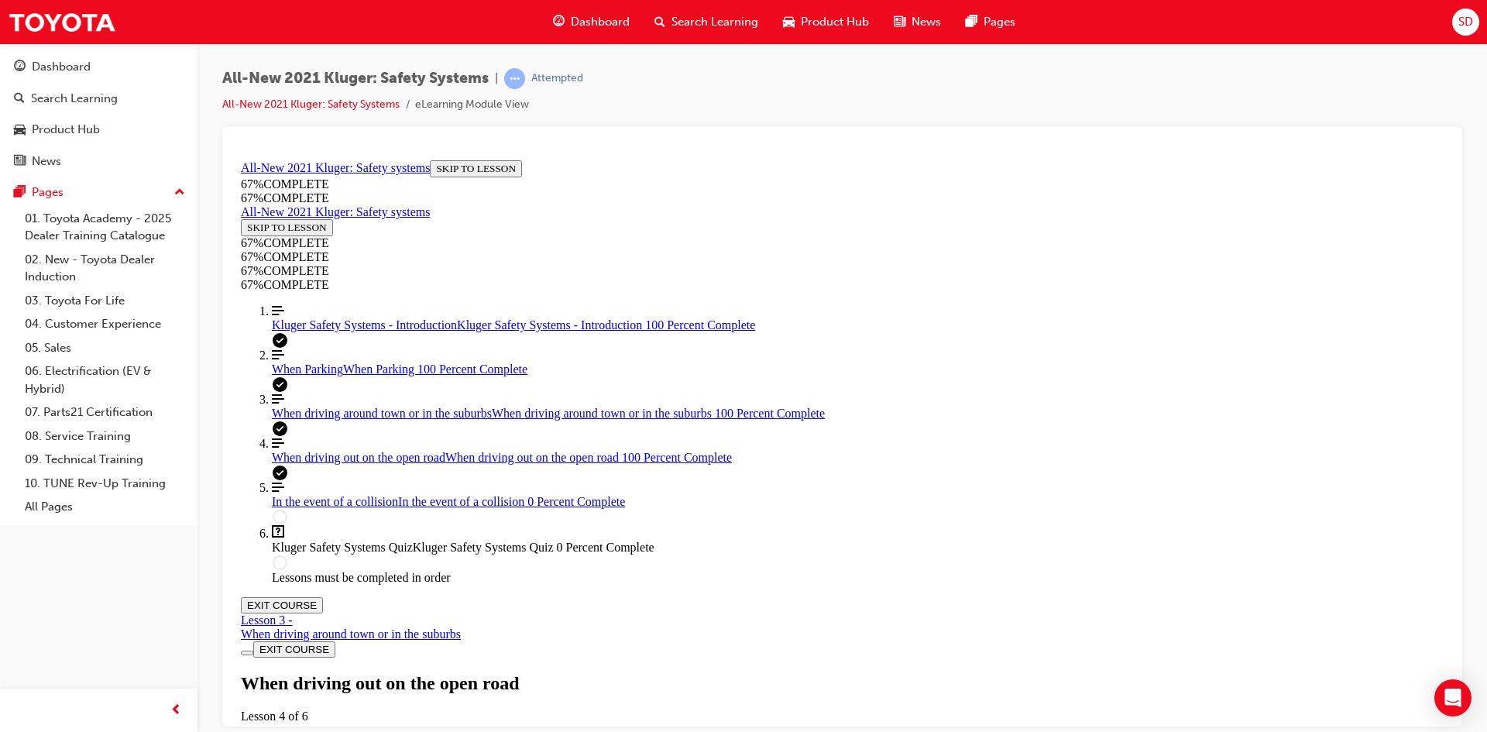
scroll to position [9197, 0]
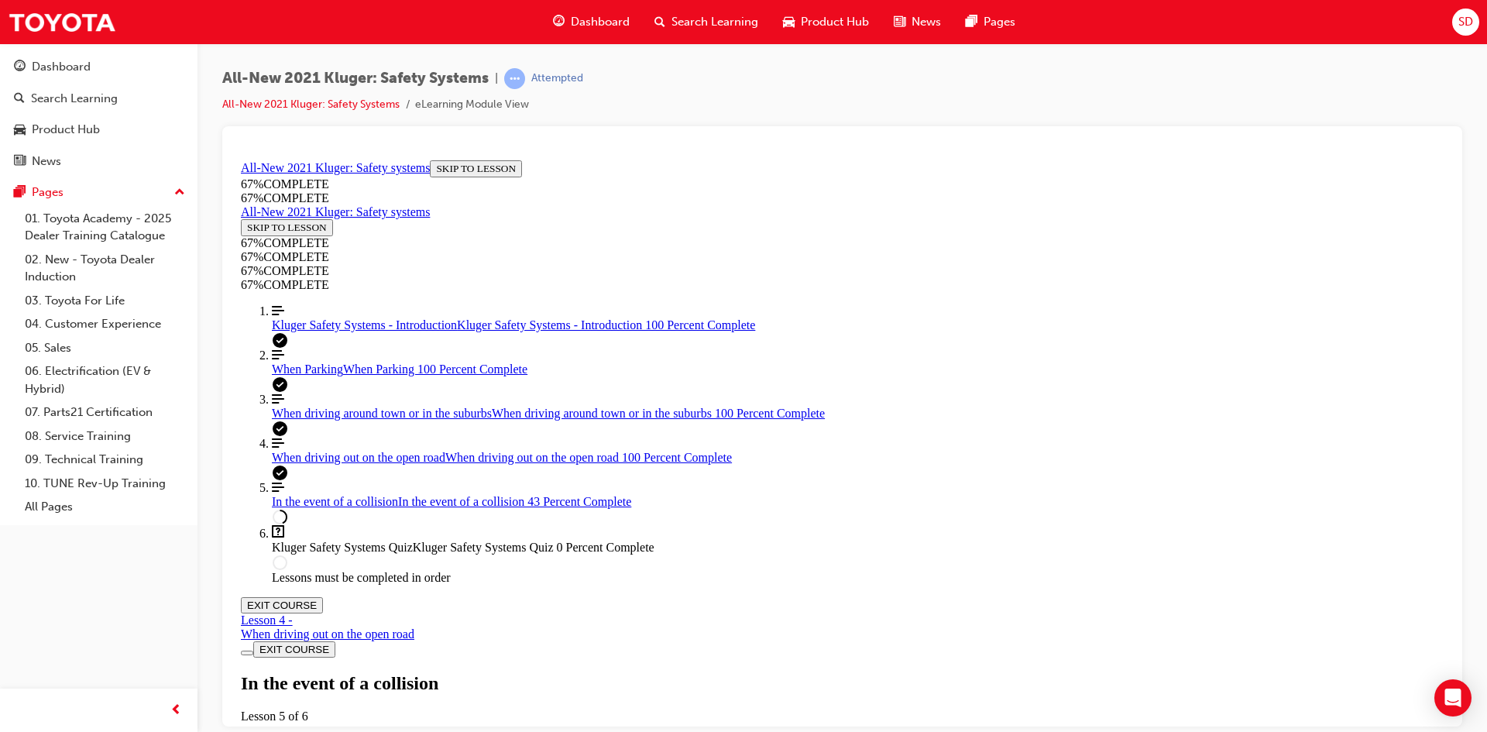
scroll to position [1370, 0]
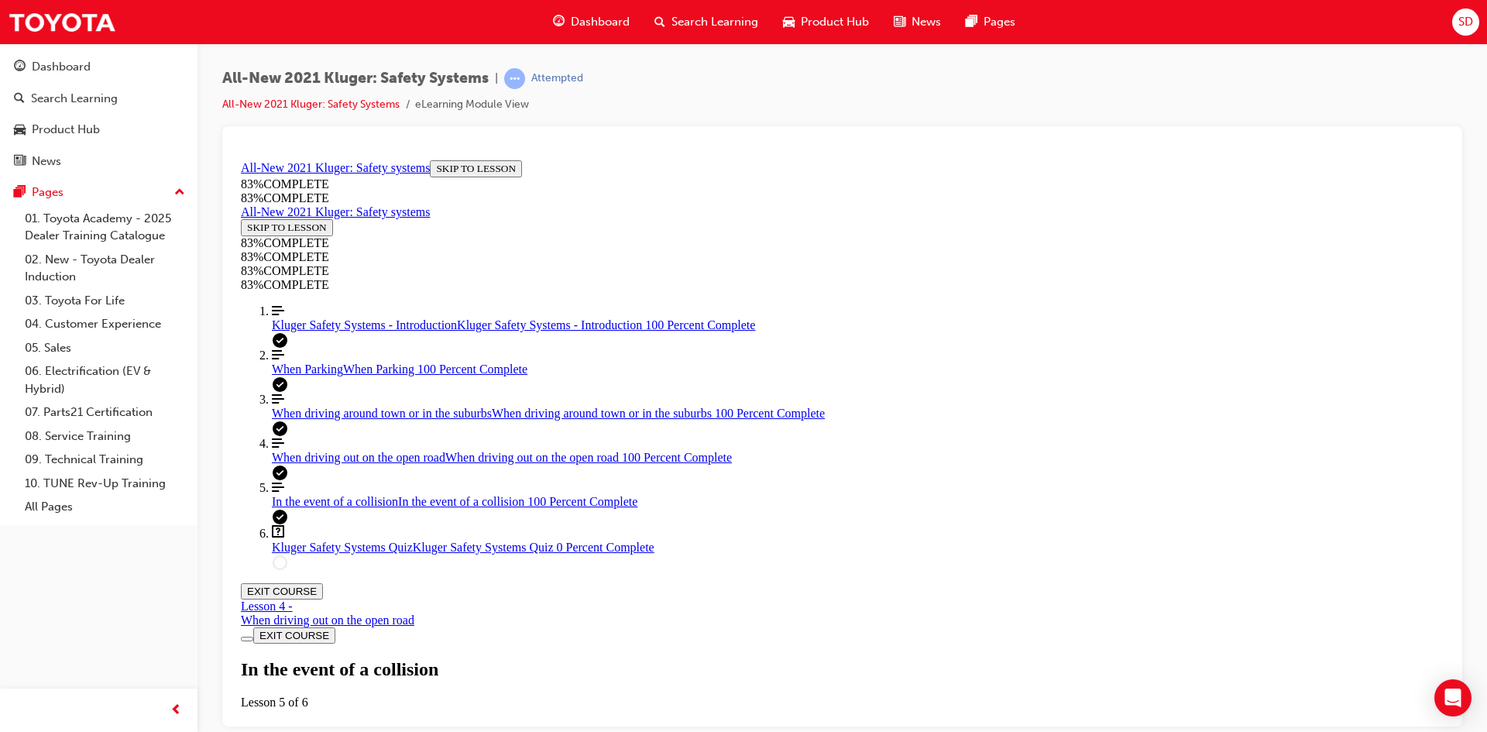
scroll to position [3666, 0]
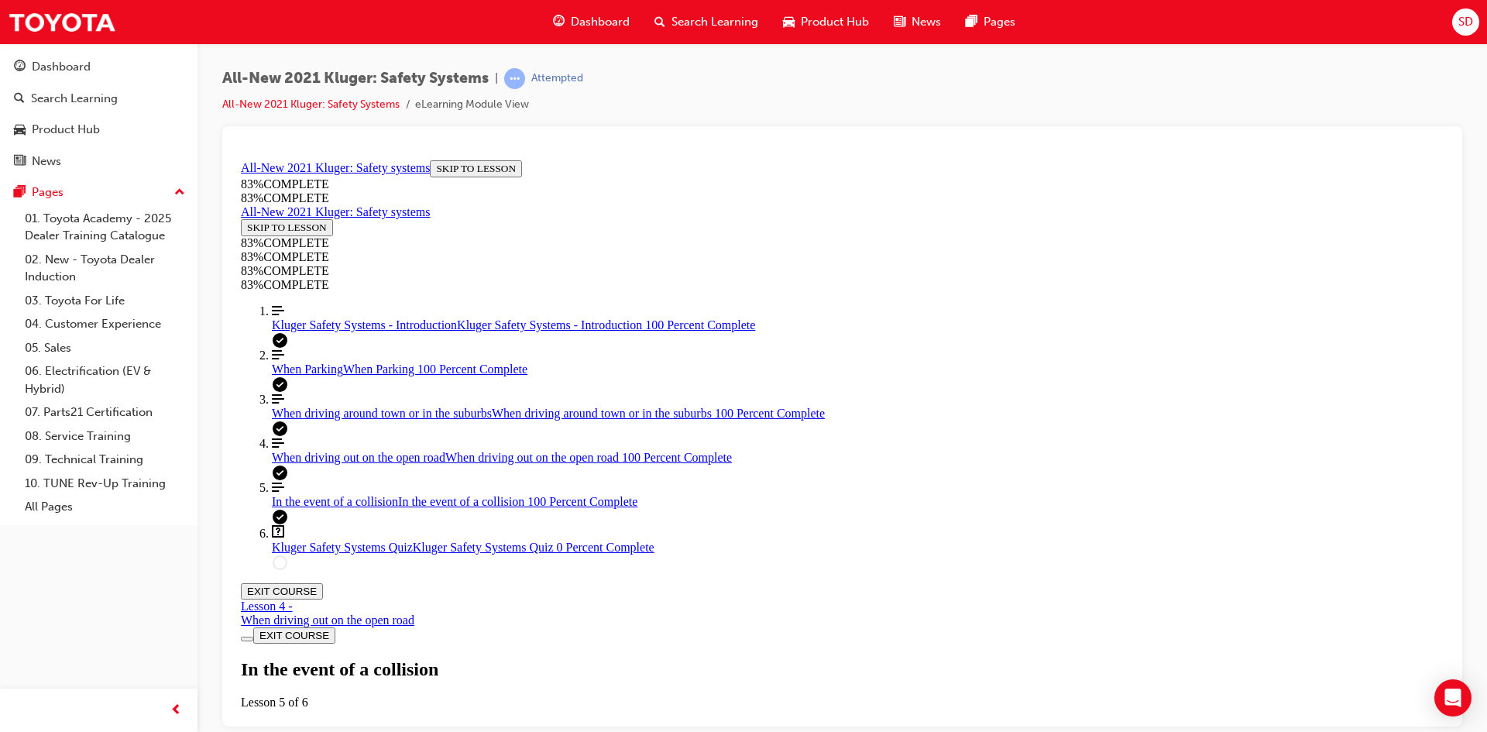
scroll to position [3738, 0]
drag, startPoint x: 835, startPoint y: 257, endPoint x: 864, endPoint y: 315, distance: 64.8
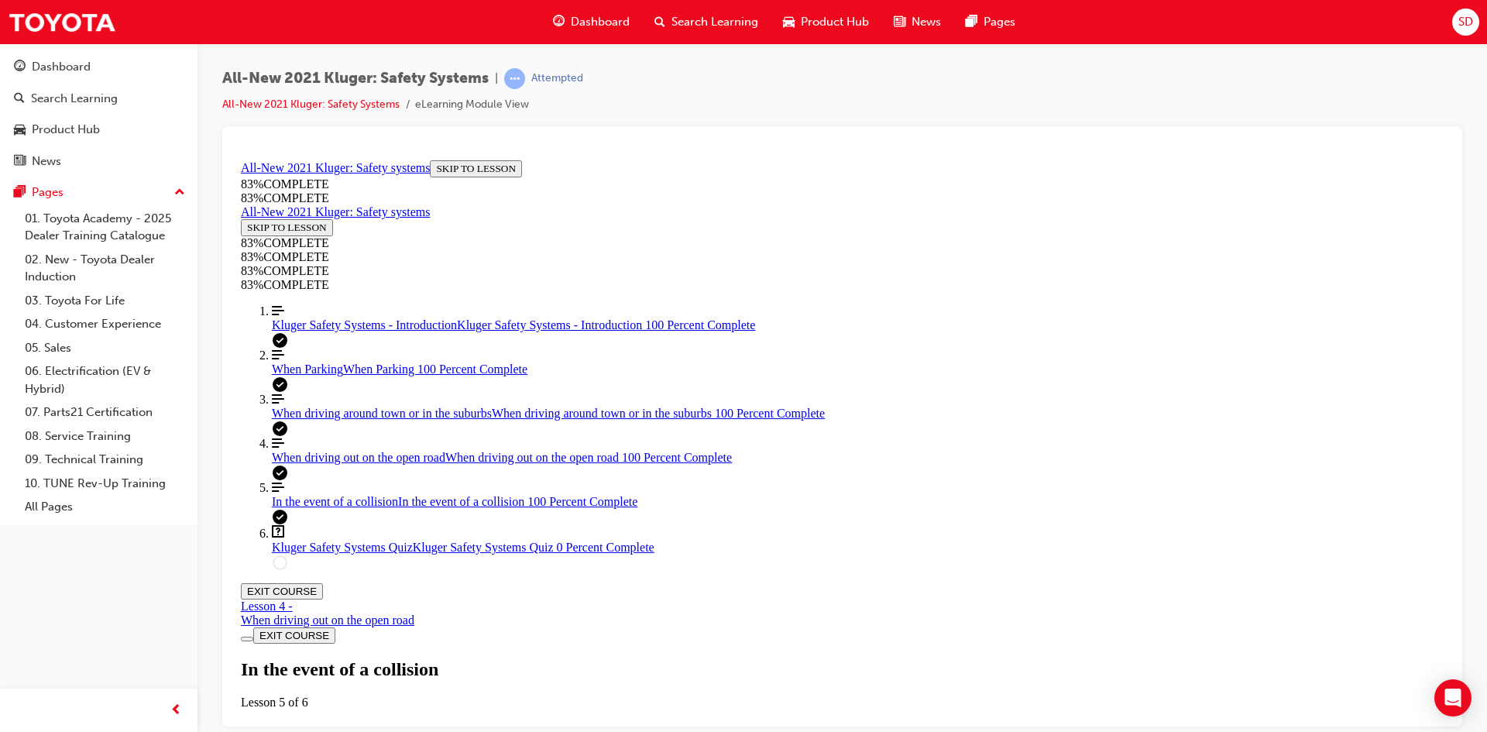
click at [361, 508] on link "Align left Three vertical lines aligned to the left In the event of a collision…" at bounding box center [858, 494] width 1172 height 28
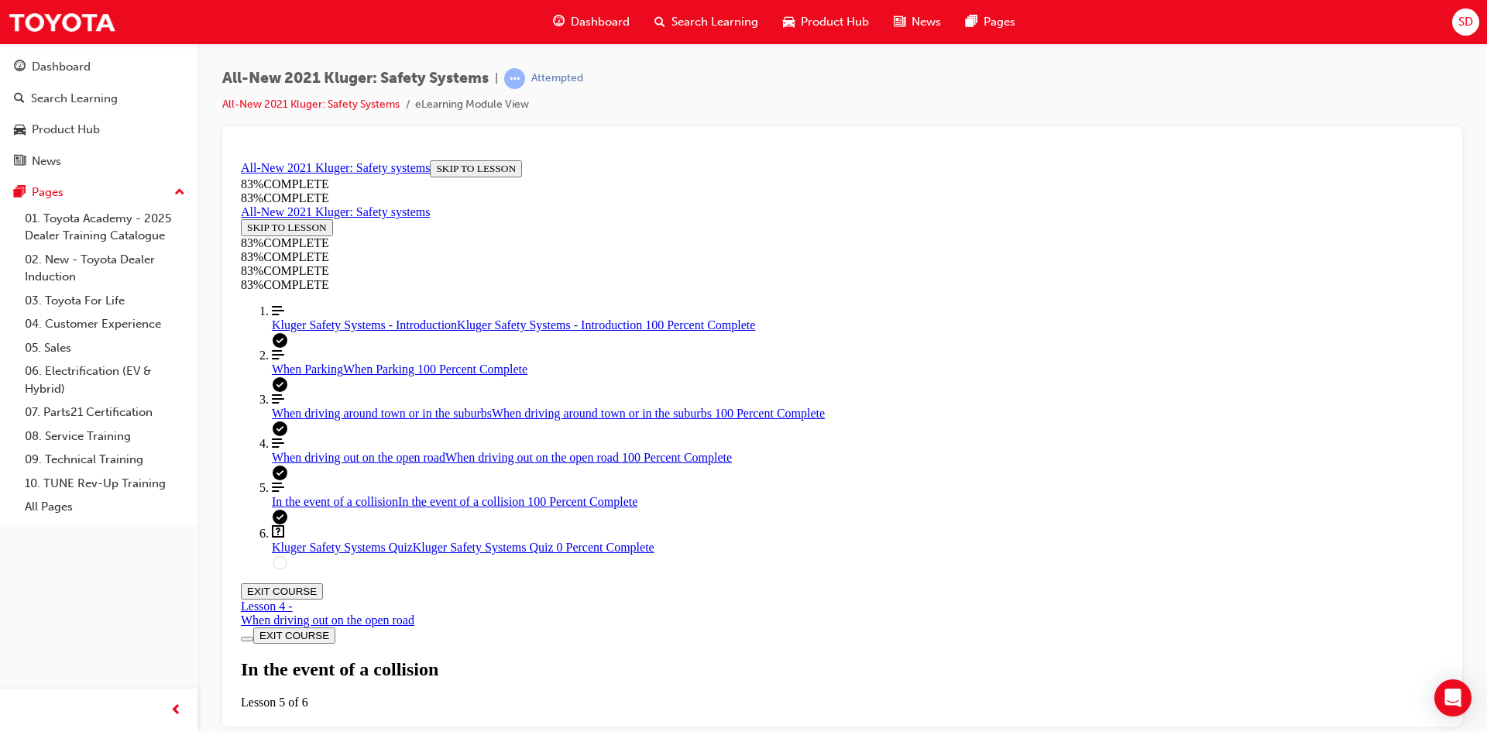
scroll to position [363, 0]
click at [372, 553] on span "Kluger Safety Systems Quiz" at bounding box center [342, 546] width 141 height 13
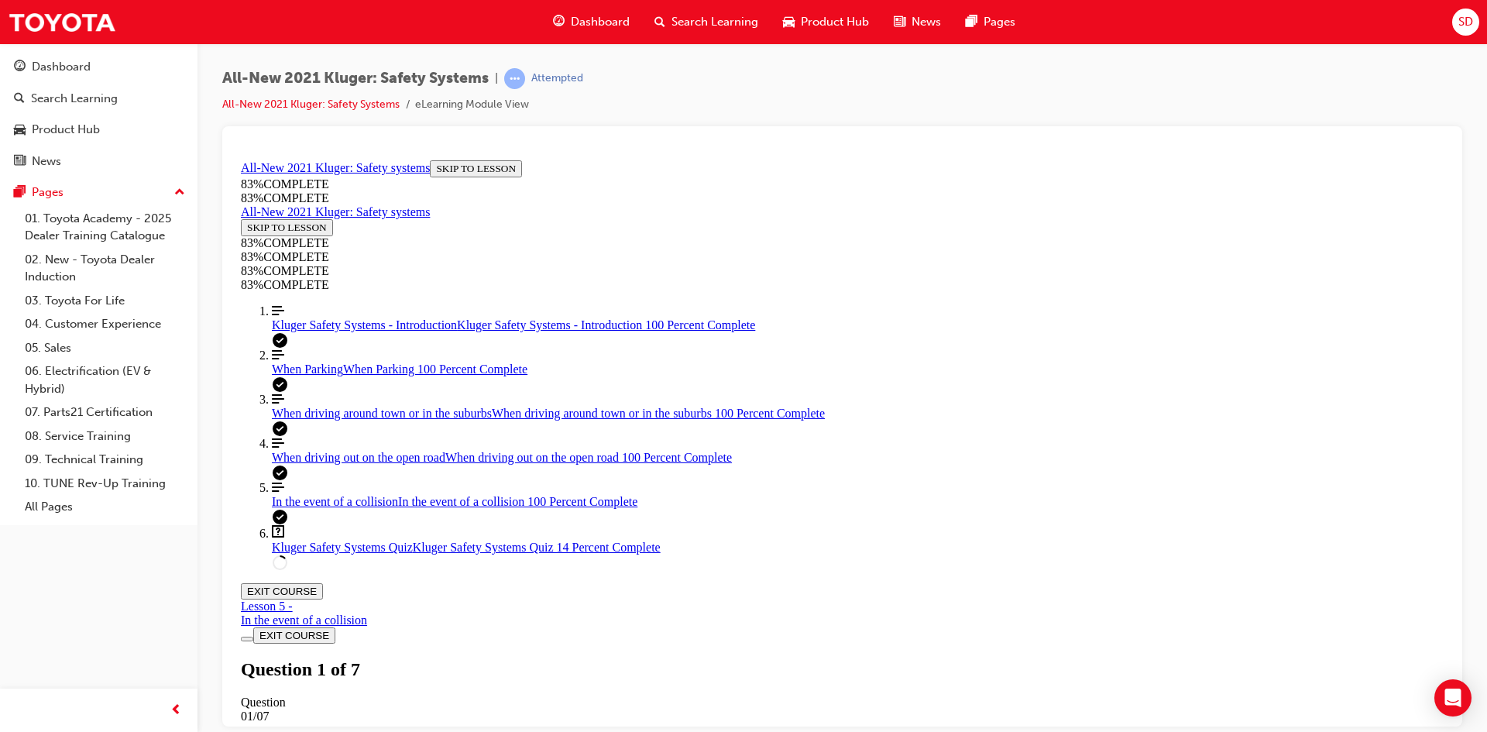
scroll to position [289, 0]
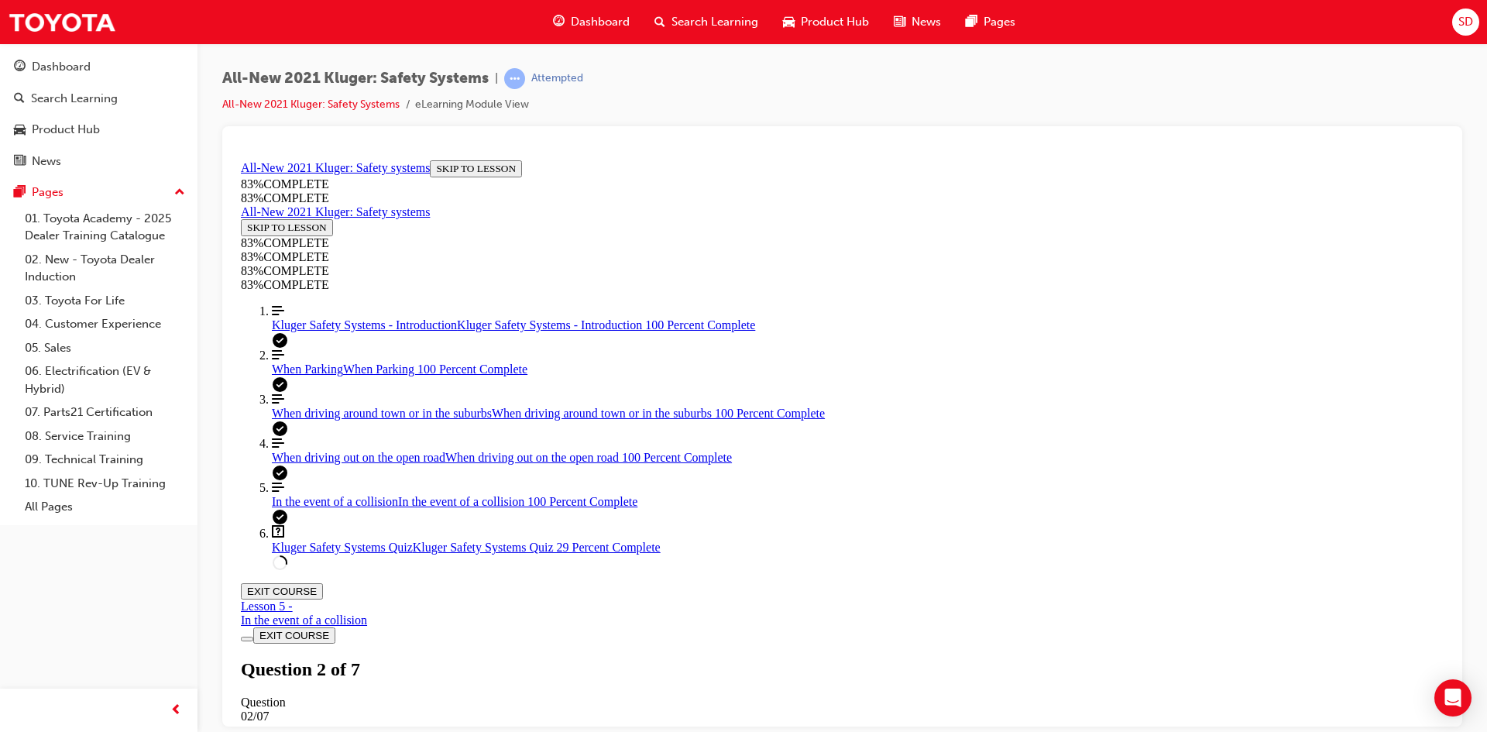
scroll to position [444, 0]
click at [340, 463] on span "When driving out on the open road" at bounding box center [358, 456] width 173 height 13
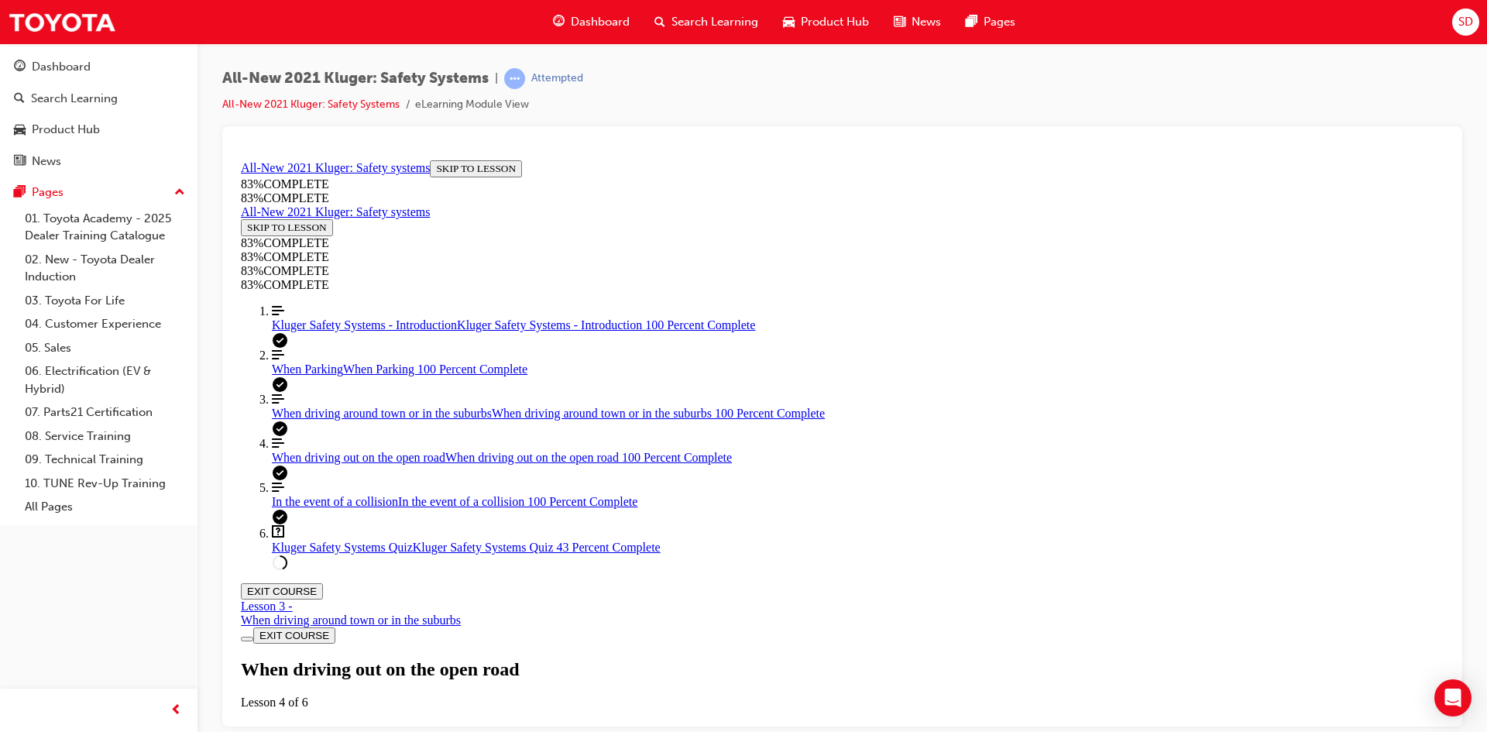
click at [391, 554] on link "Question box Question mark inside of a square Kluger Safety Systems Quiz Kluger…" at bounding box center [858, 538] width 1172 height 29
click at [289, 508] on link "Align left Three vertical lines aligned to the left In the event of a collision…" at bounding box center [858, 494] width 1172 height 28
click at [328, 553] on span "Kluger Safety Systems Quiz" at bounding box center [342, 546] width 141 height 13
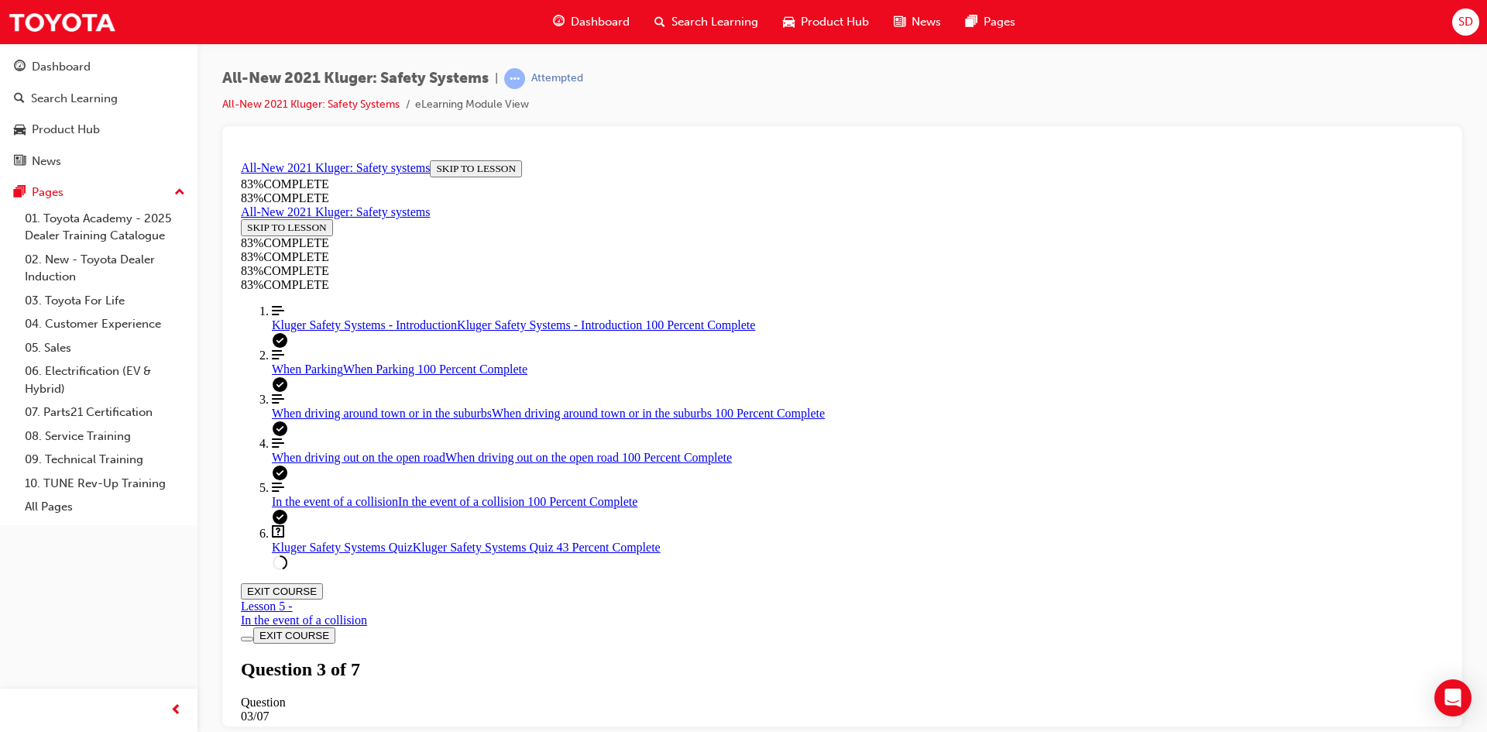
scroll to position [131, 0]
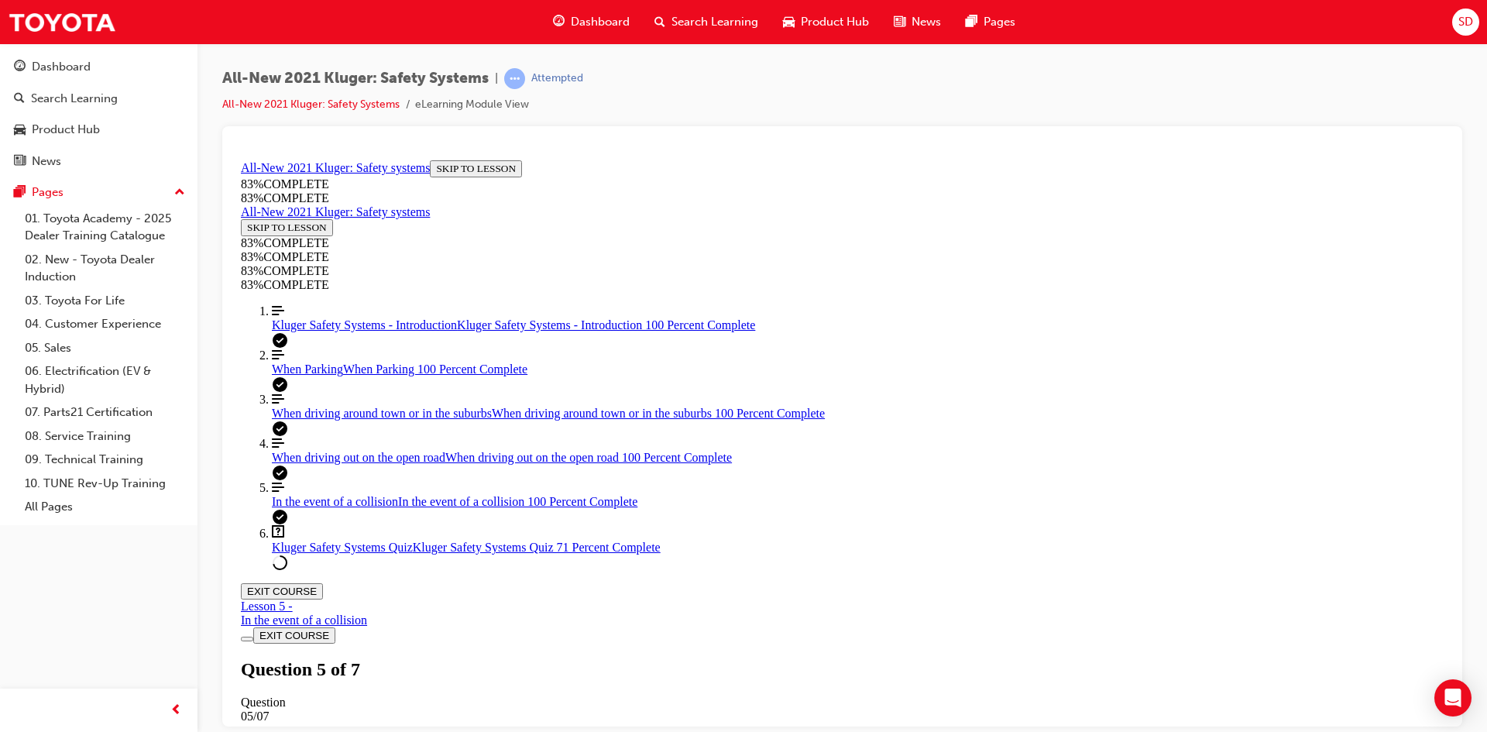
click at [297, 419] on span "When driving around town or in the suburbs" at bounding box center [382, 412] width 220 height 13
click at [343, 553] on span "Kluger Safety Systems Quiz" at bounding box center [342, 546] width 141 height 13
drag, startPoint x: 770, startPoint y: 452, endPoint x: 820, endPoint y: 455, distance: 49.6
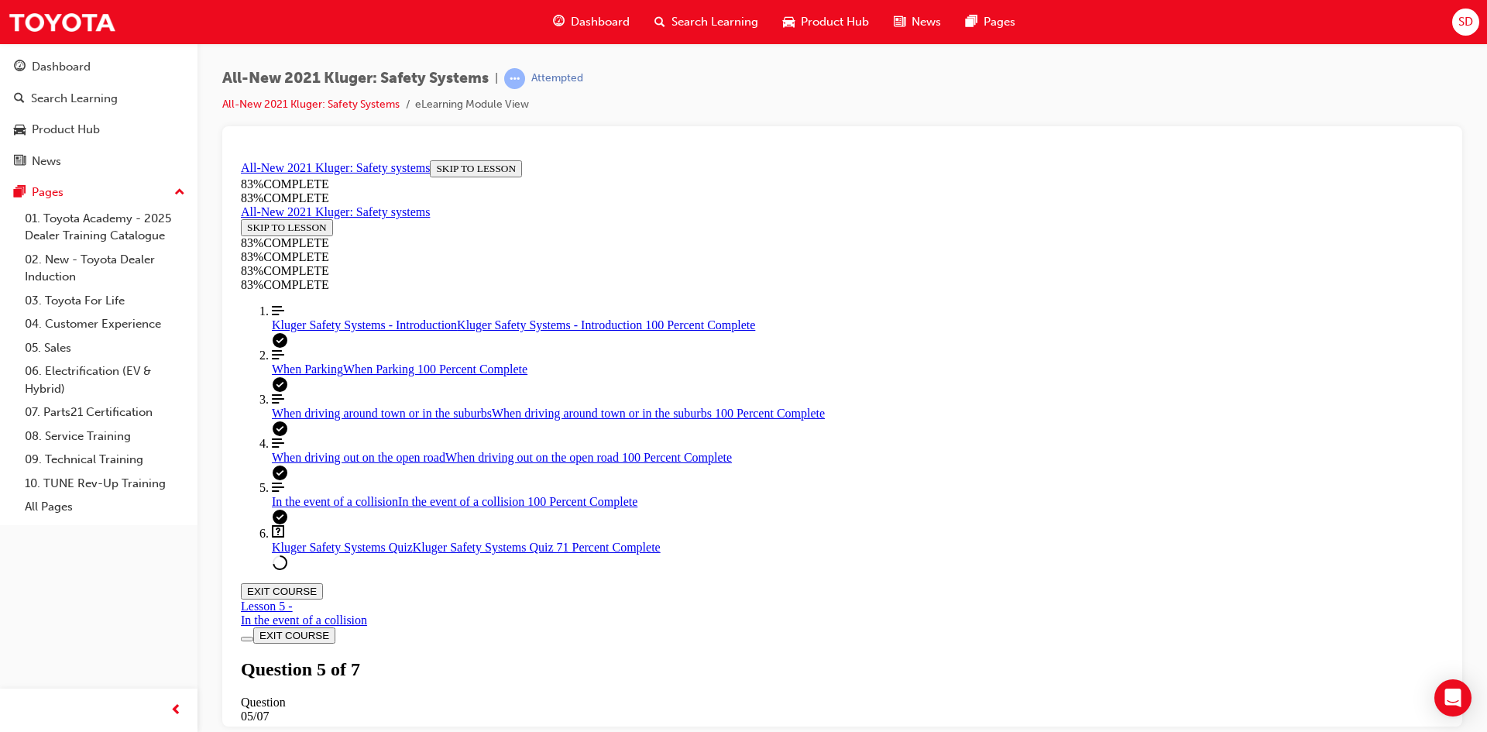
drag, startPoint x: 798, startPoint y: 535, endPoint x: 853, endPoint y: 523, distance: 55.4
drag, startPoint x: 807, startPoint y: 368, endPoint x: 872, endPoint y: 361, distance: 65.4
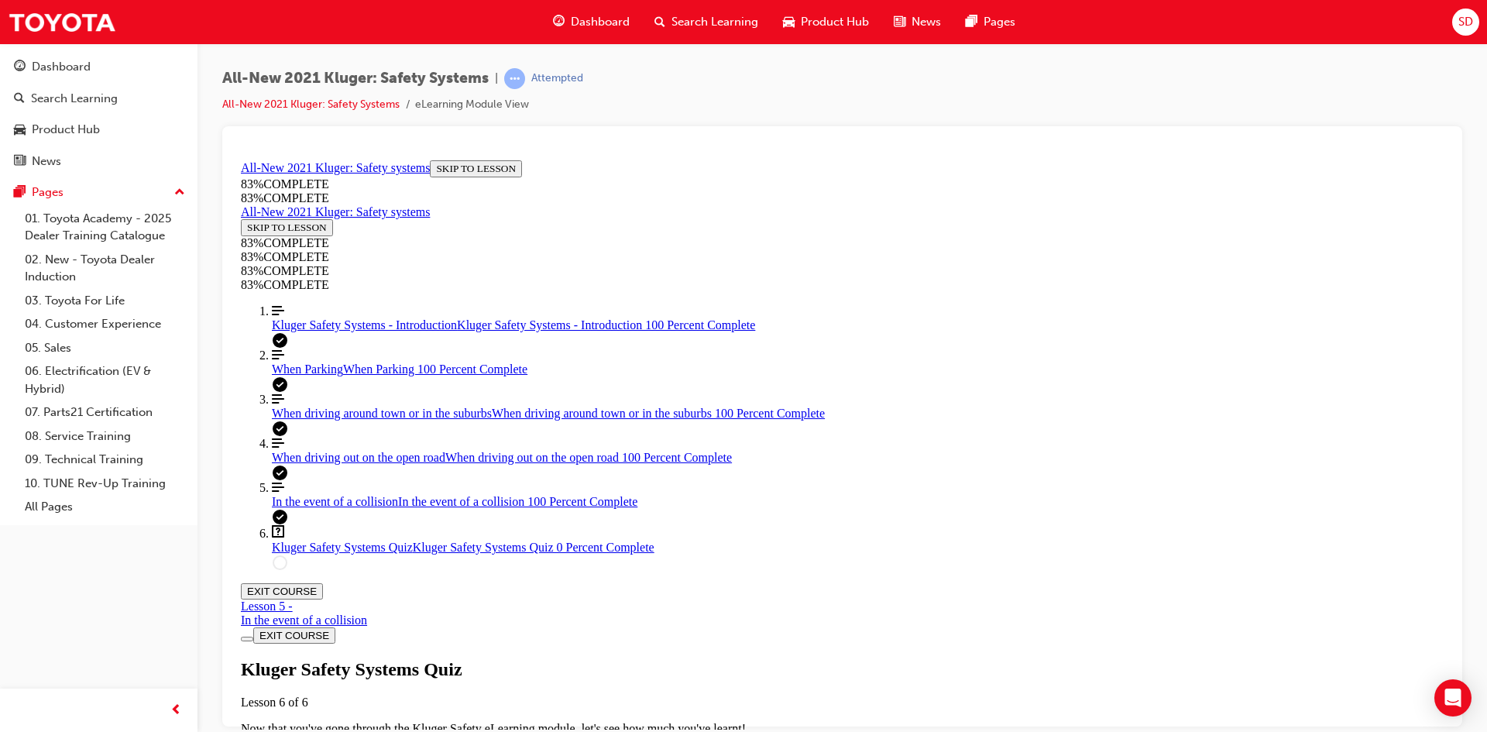
scroll to position [56, 0]
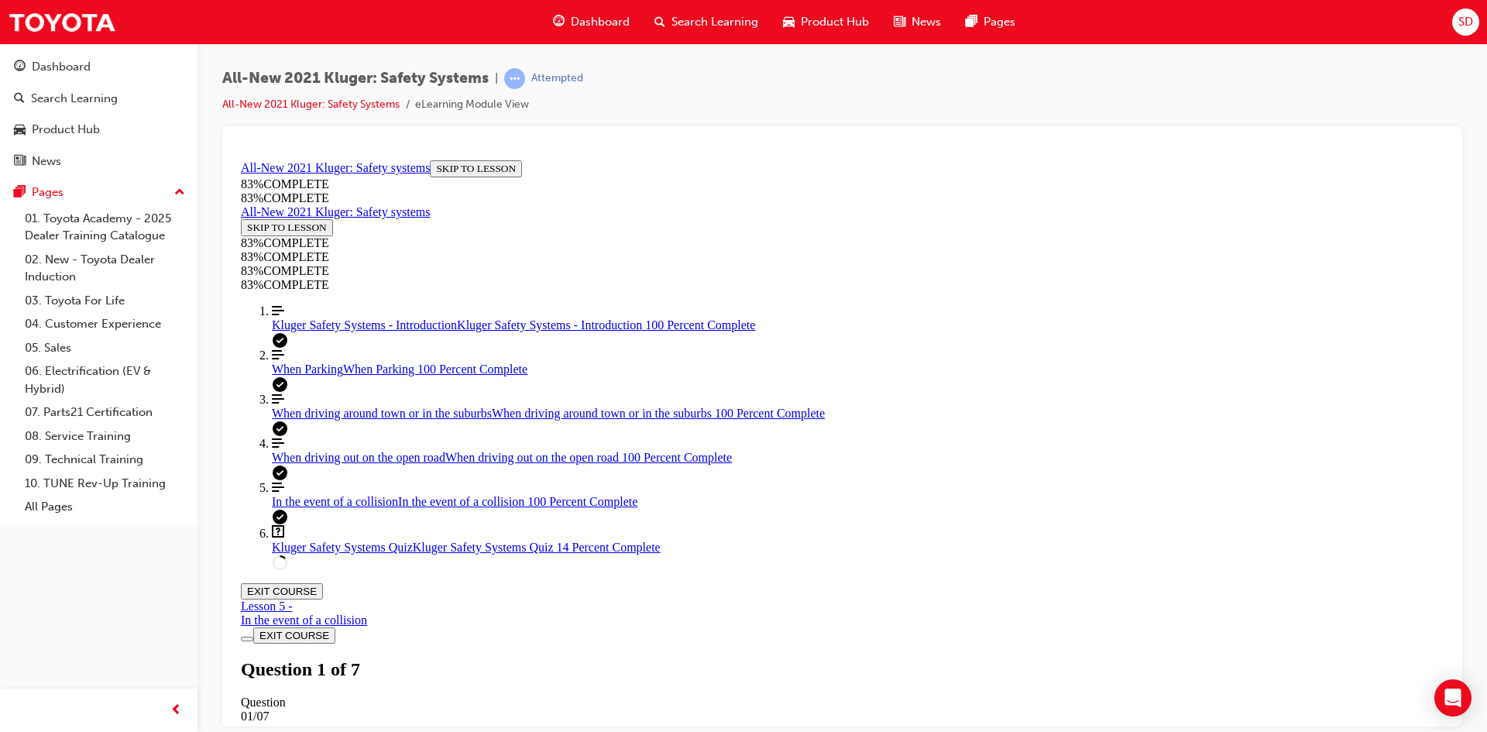
scroll to position [187, 0]
drag, startPoint x: 845, startPoint y: 370, endPoint x: 863, endPoint y: 416, distance: 49.0
drag, startPoint x: 969, startPoint y: 660, endPoint x: 961, endPoint y: 640, distance: 20.8
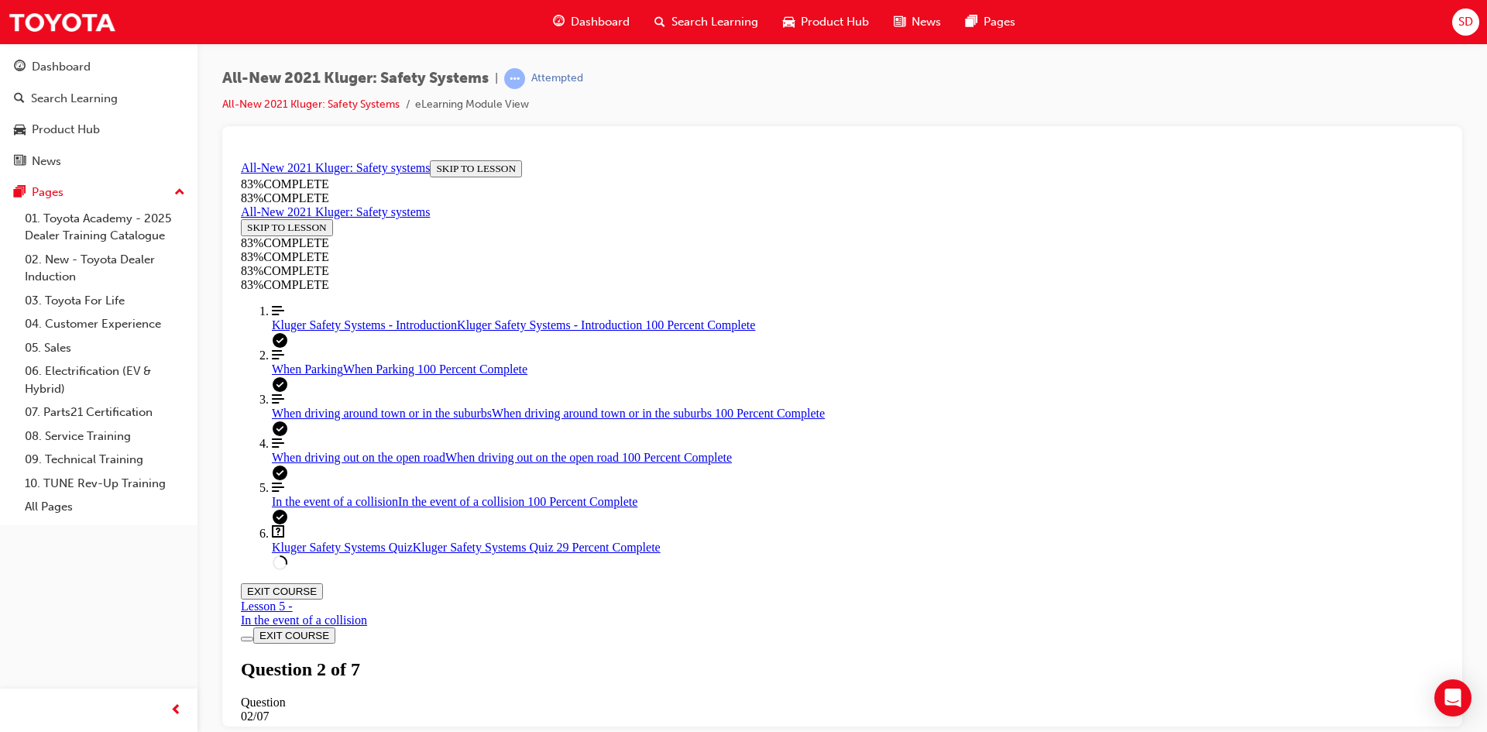
scroll to position [289, 0]
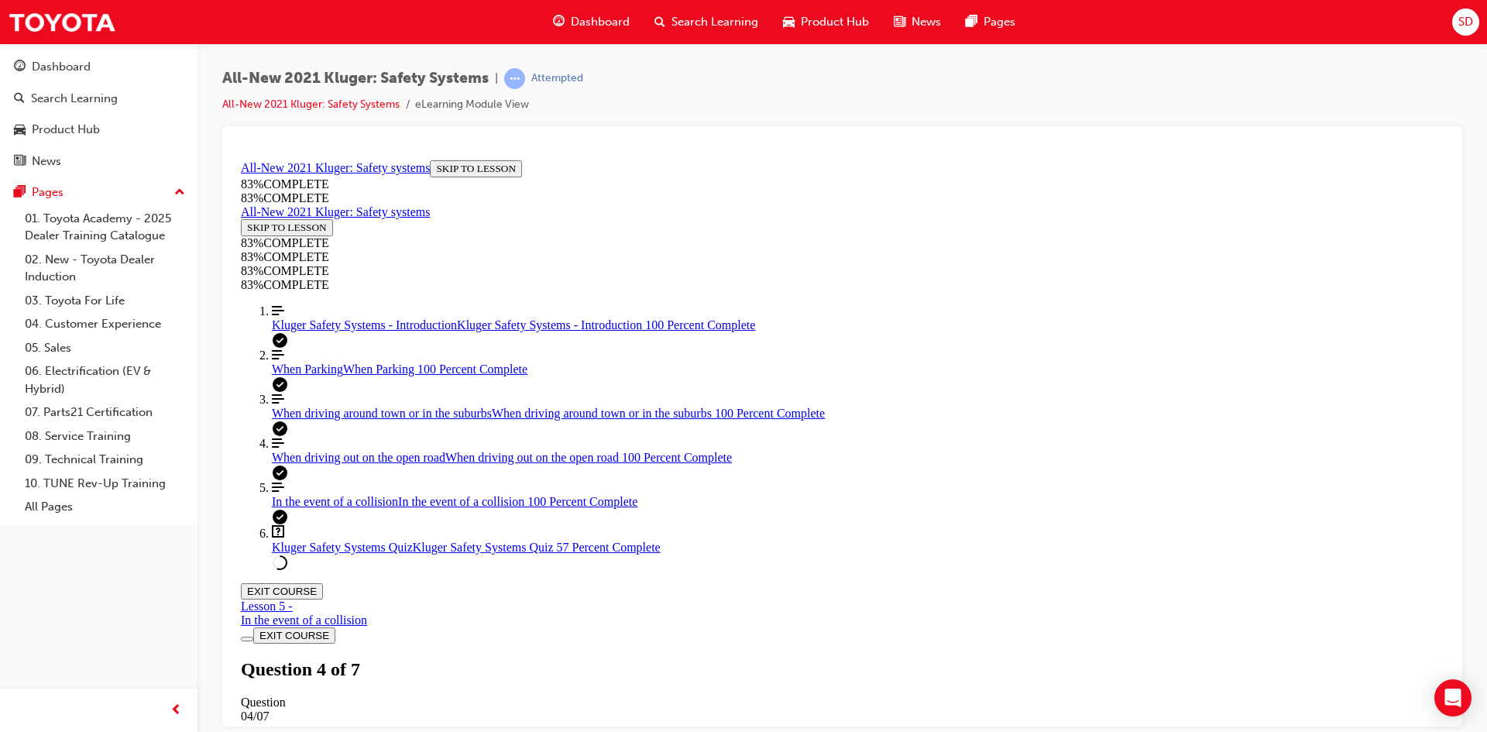
scroll to position [114, 0]
drag, startPoint x: 833, startPoint y: 449, endPoint x: 901, endPoint y: 458, distance: 67.9
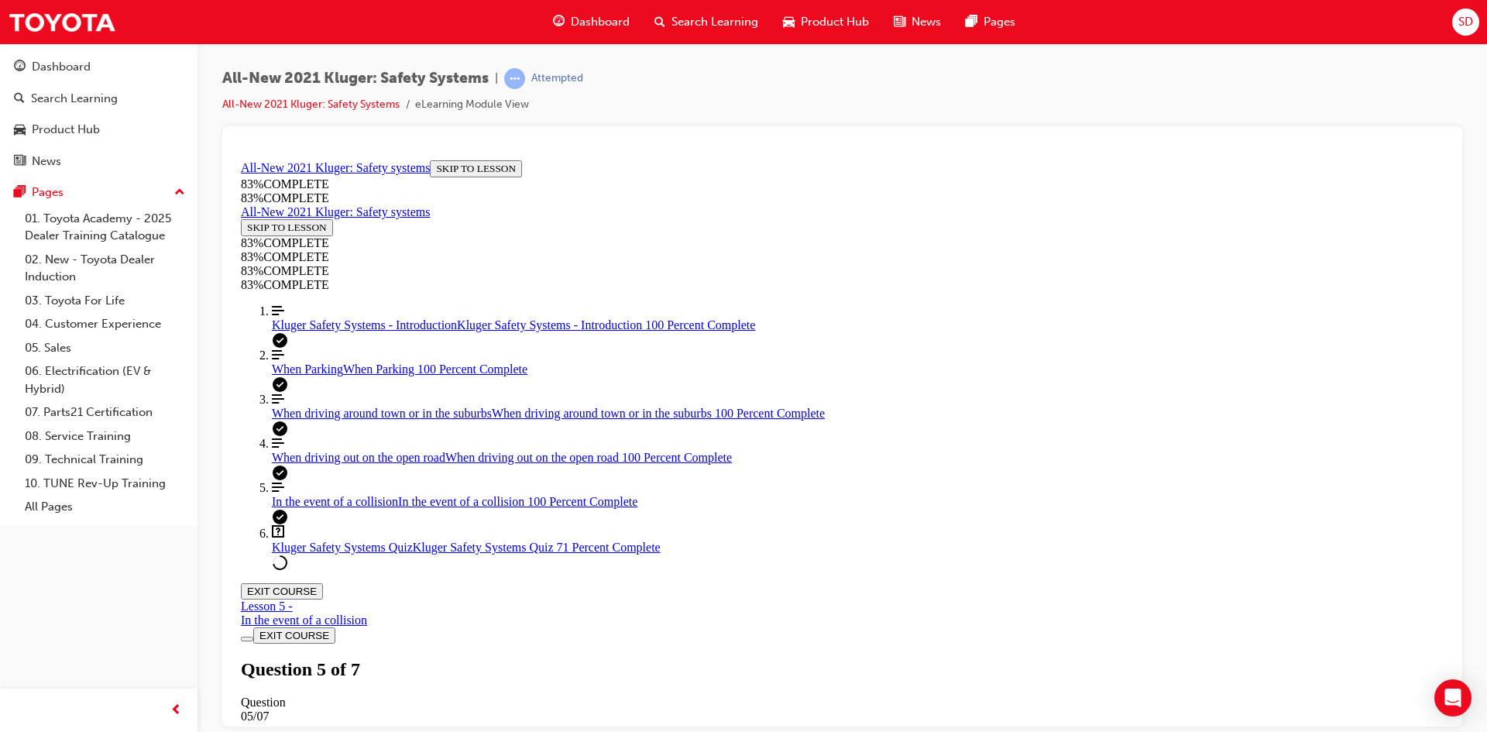
drag, startPoint x: 852, startPoint y: 557, endPoint x: 937, endPoint y: 352, distance: 222.2
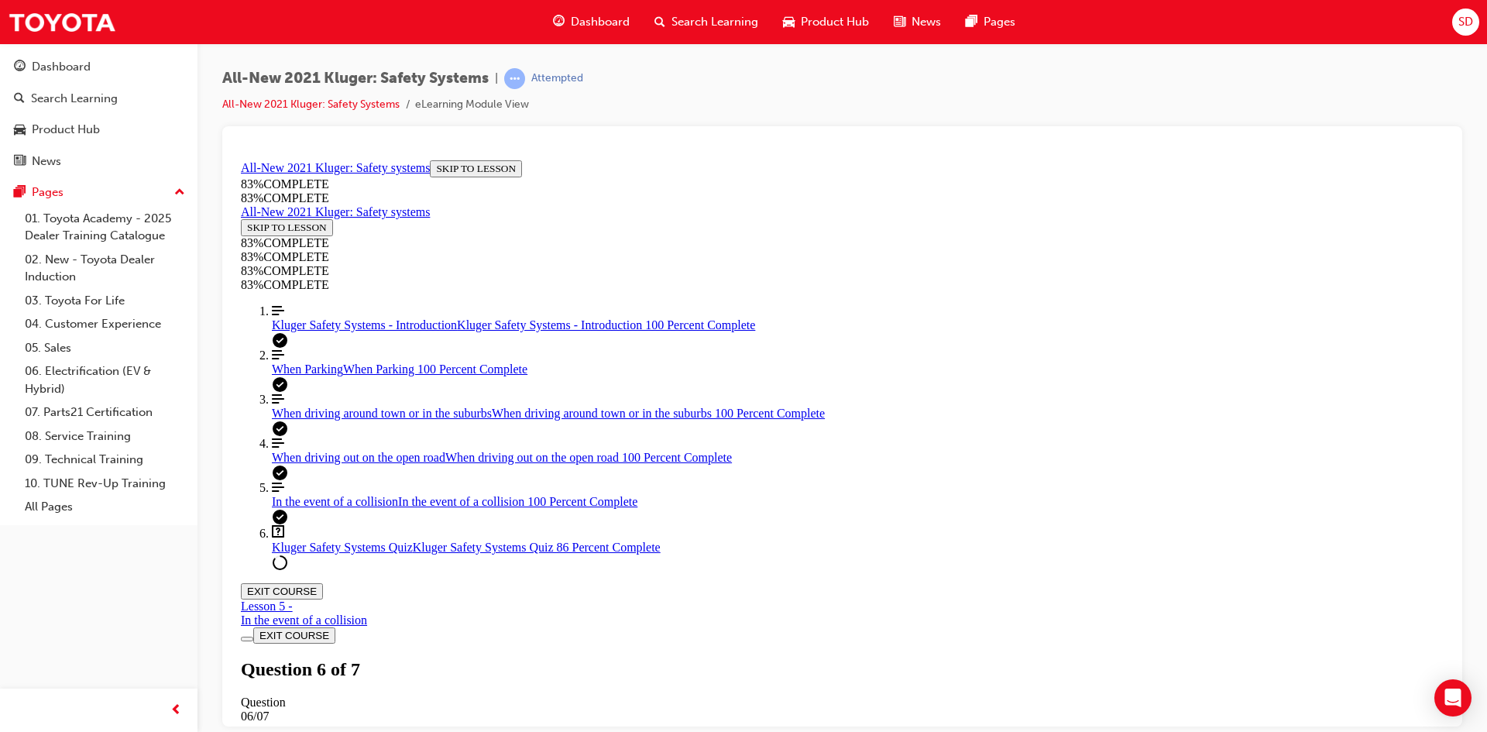
click at [748, 658] on div "Kluger Safety Systems Quiz Lesson 6 of 6 Now that you've gone through the Kluge…" at bounding box center [842, 711] width 1202 height 106
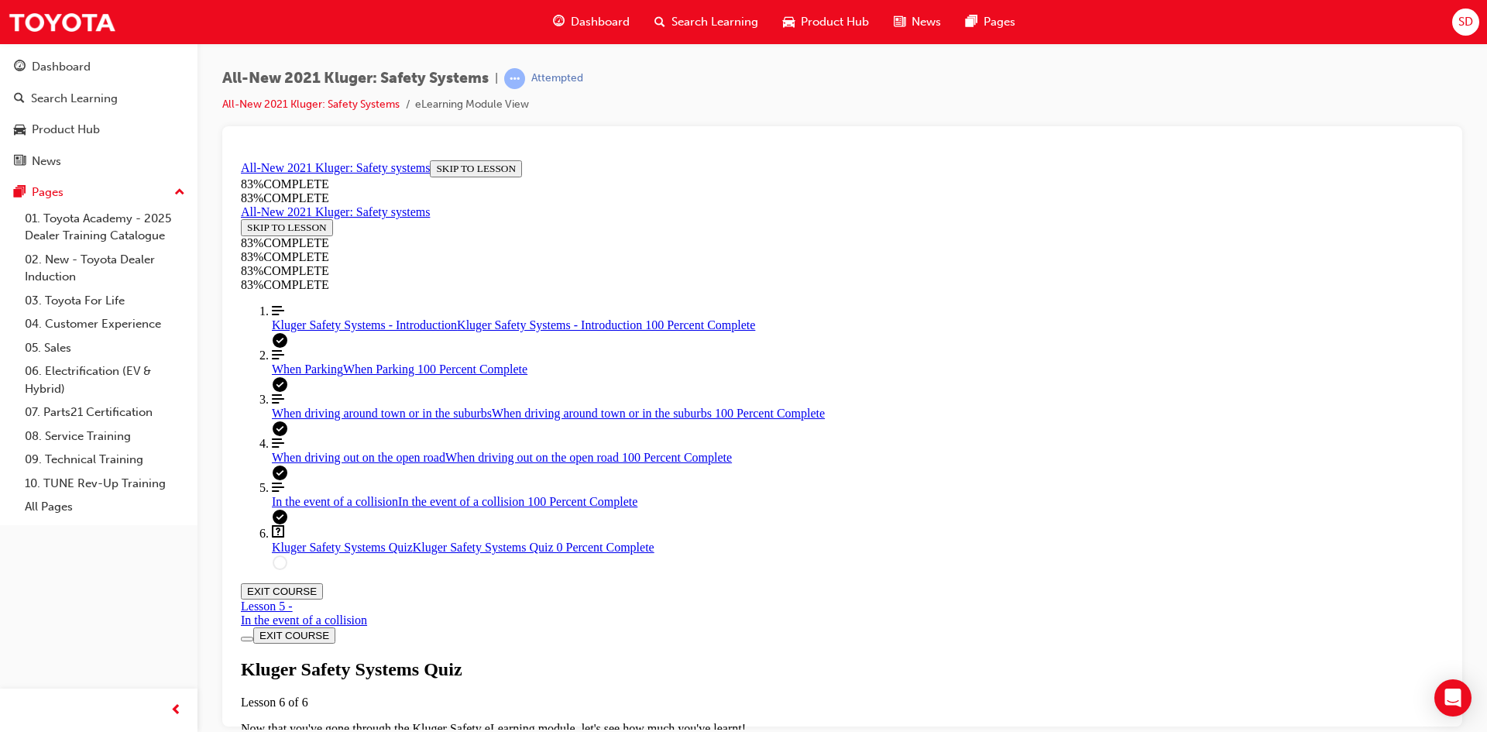
drag, startPoint x: 838, startPoint y: 493, endPoint x: 879, endPoint y: 497, distance: 41.2
drag, startPoint x: 857, startPoint y: 549, endPoint x: 951, endPoint y: 548, distance: 93.7
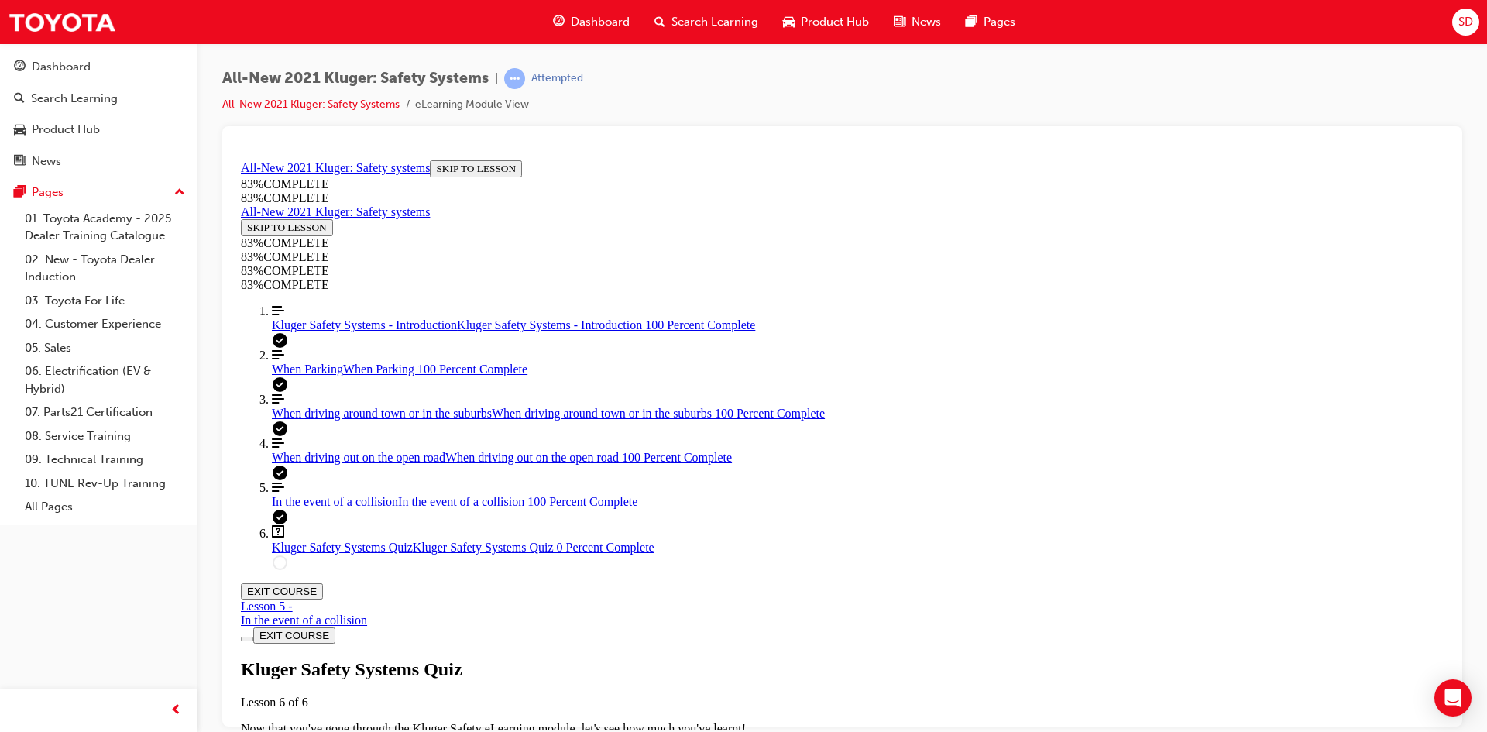
drag, startPoint x: 892, startPoint y: 413, endPoint x: 904, endPoint y: 413, distance: 11.6
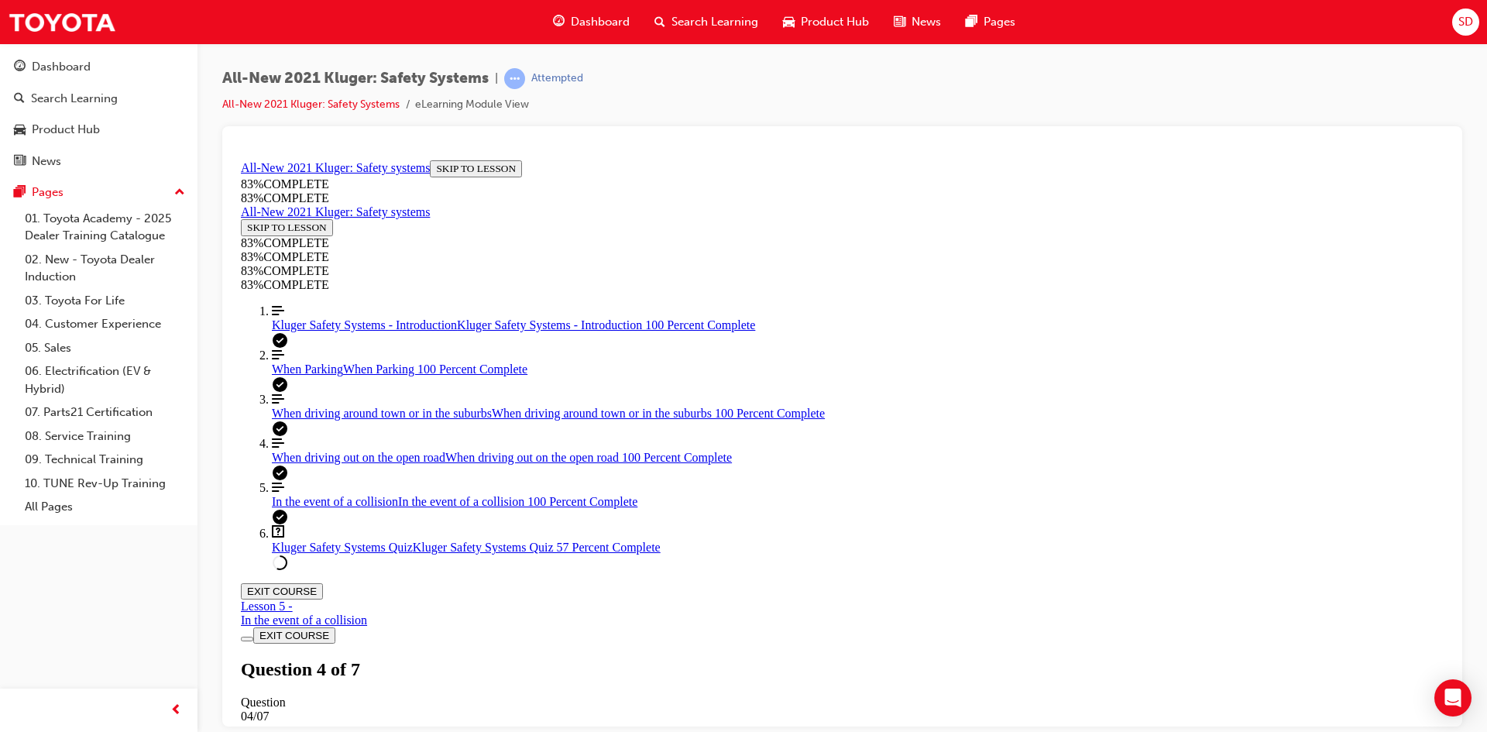
scroll to position [57, 0]
click at [376, 507] on span "In the event of a collision" at bounding box center [335, 500] width 126 height 13
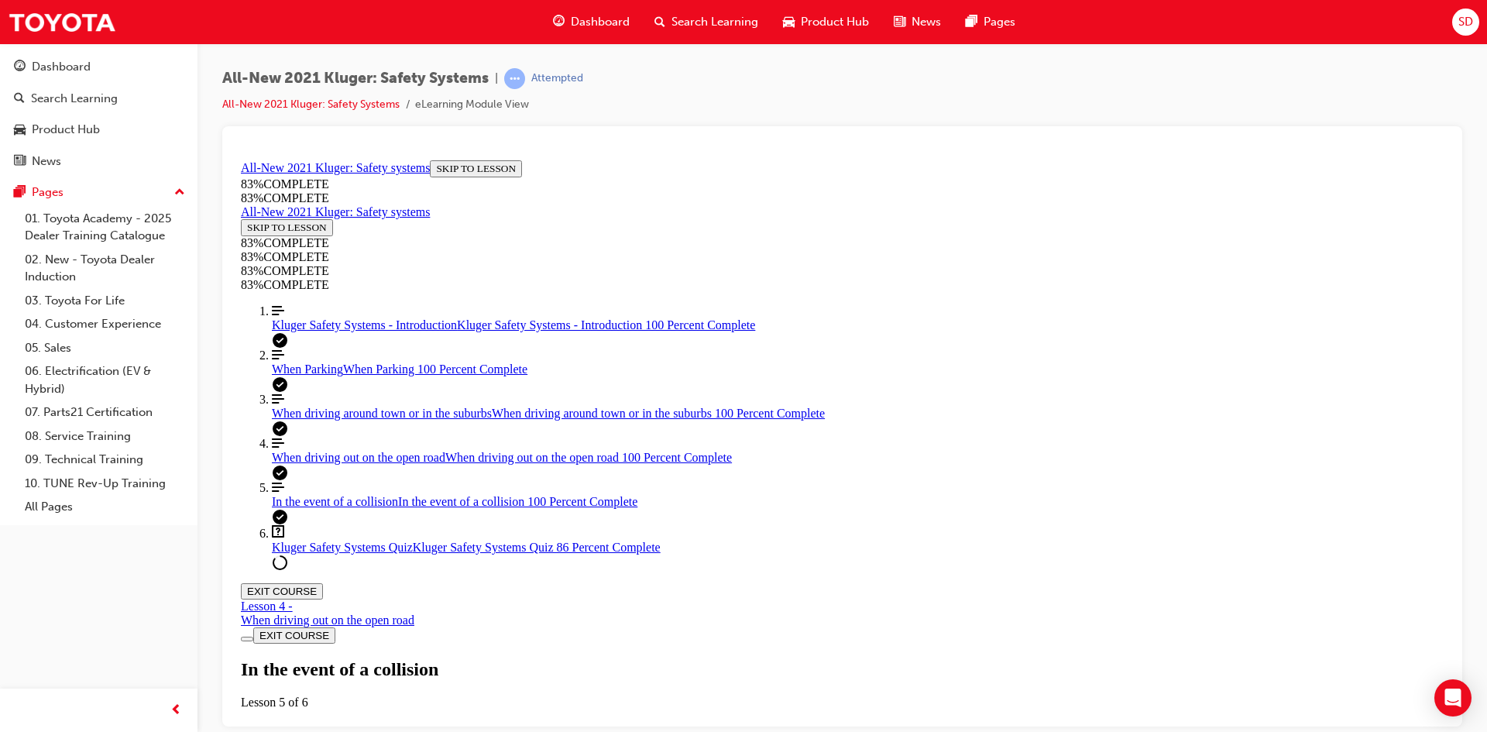
scroll to position [53, 0]
click at [376, 464] on div "When driving out on the open road When driving out on the open road 100 Percent…" at bounding box center [858, 457] width 1172 height 14
click at [383, 508] on div "In the event of a collision In the event of a collision 100 Percent Complete" at bounding box center [858, 501] width 1172 height 14
click at [346, 554] on link "Question box Question mark inside of a square Kluger Safety Systems Quiz Kluger…" at bounding box center [858, 538] width 1172 height 29
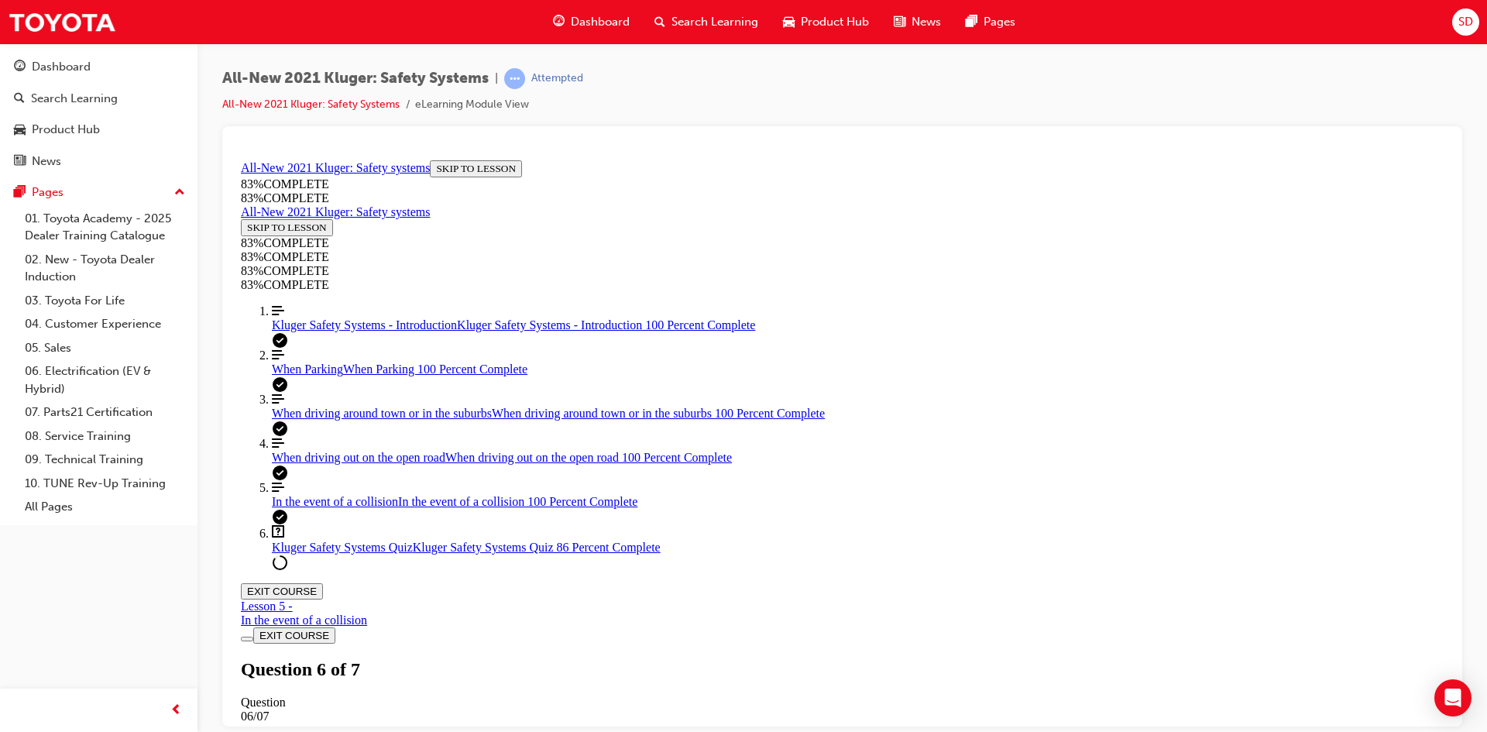
scroll to position [286, 0]
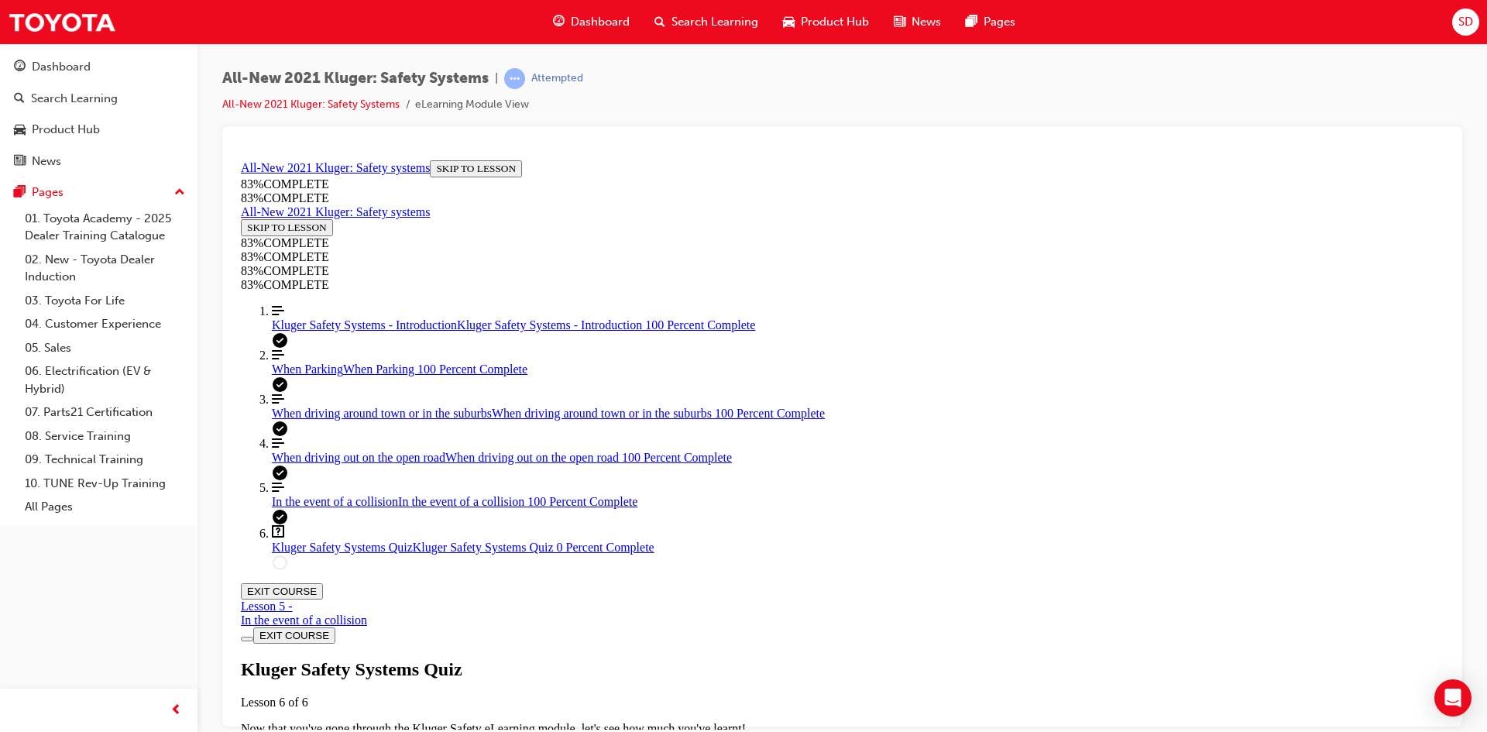
drag, startPoint x: 817, startPoint y: 548, endPoint x: 861, endPoint y: 544, distance: 44.4
drag, startPoint x: 859, startPoint y: 586, endPoint x: 883, endPoint y: 582, distance: 24.4
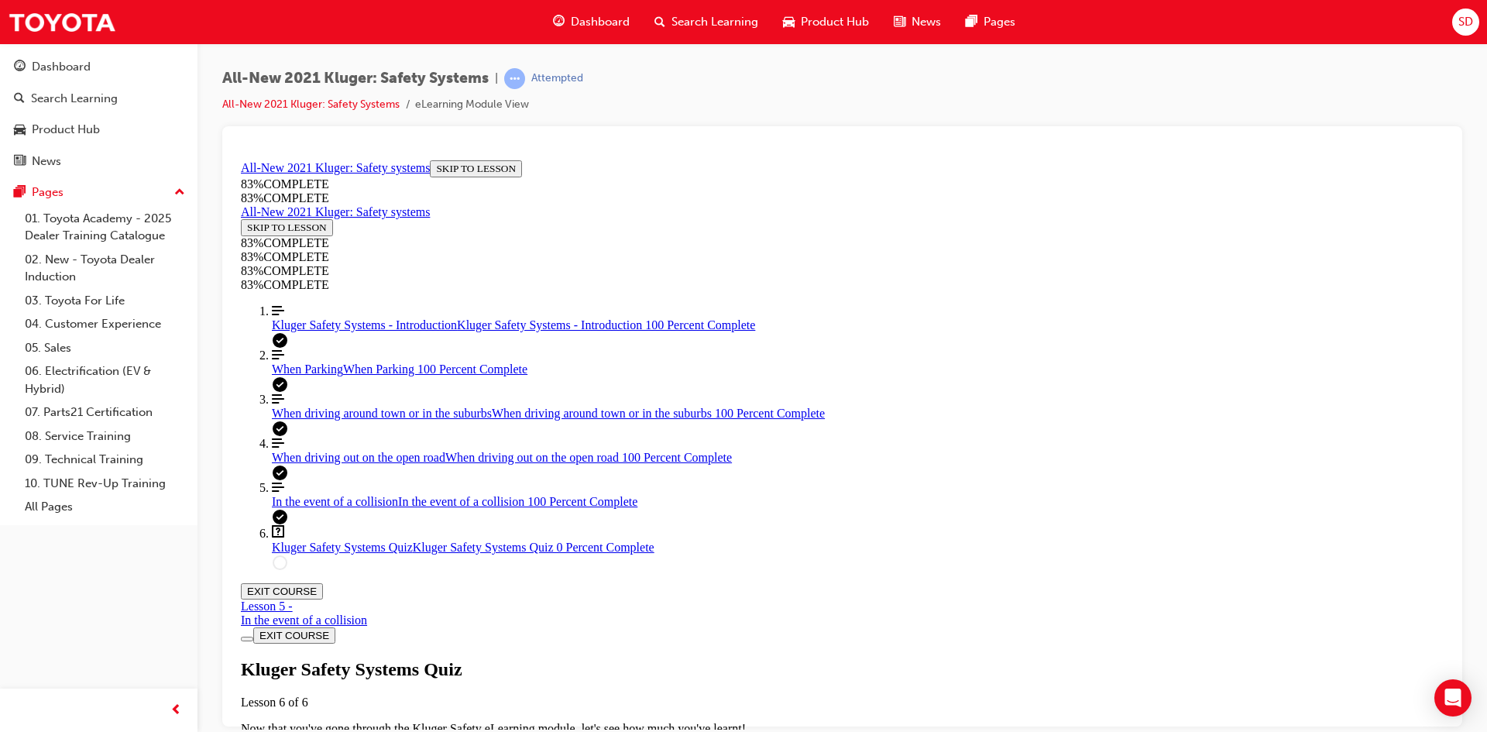
click at [383, 508] on div "In the event of a collision In the event of a collision 100 Percent Complete" at bounding box center [858, 501] width 1172 height 14
click at [342, 553] on span "Kluger Safety Systems Quiz" at bounding box center [342, 546] width 141 height 13
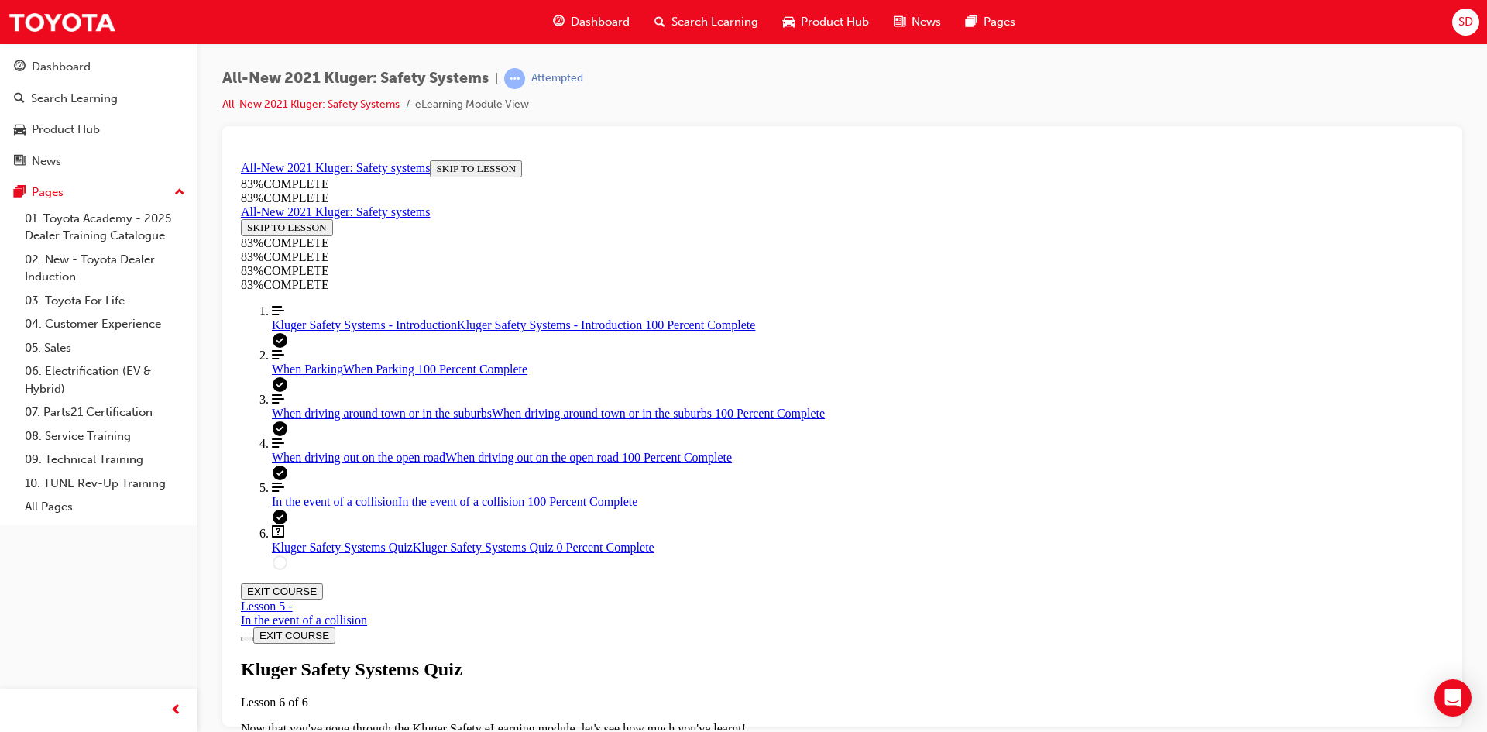
scroll to position [326, 0]
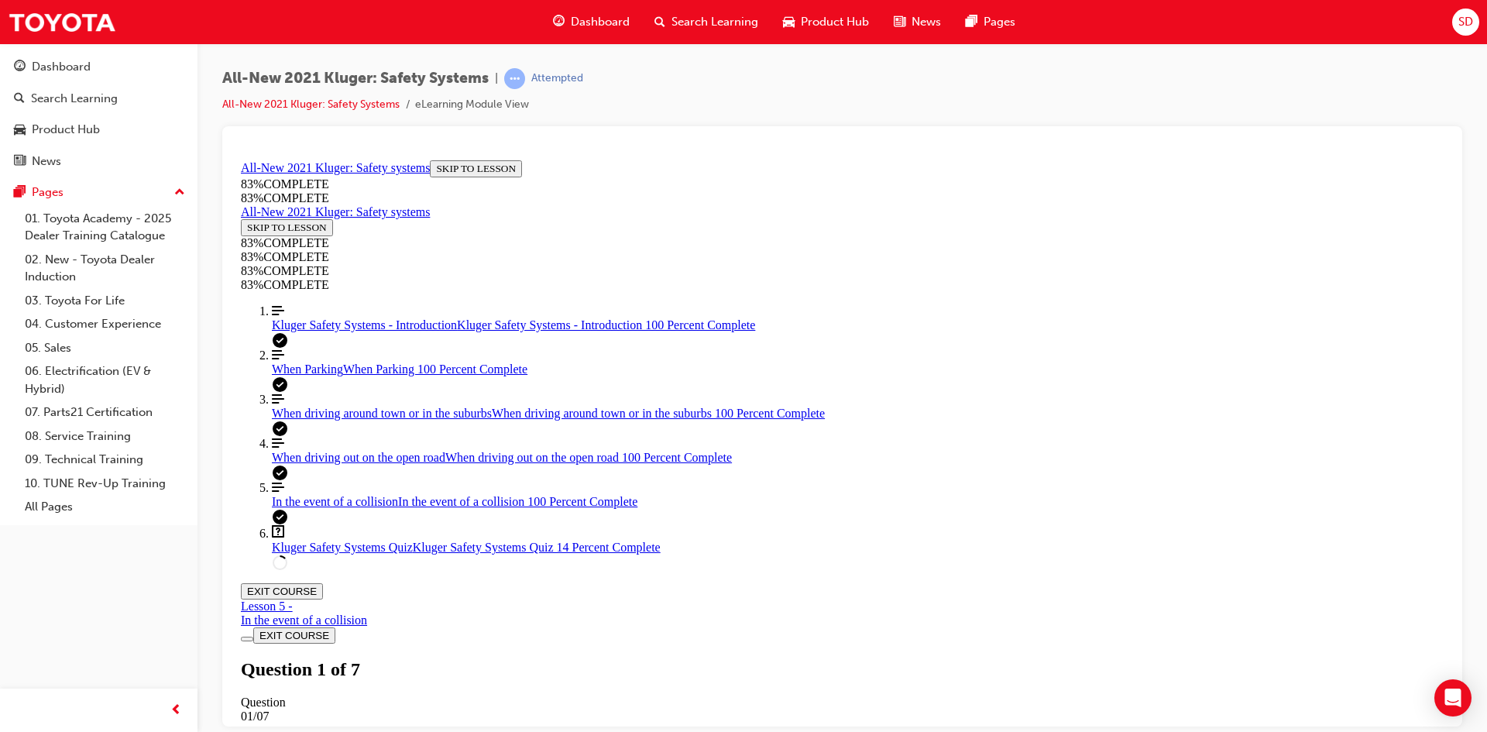
scroll to position [187, 0]
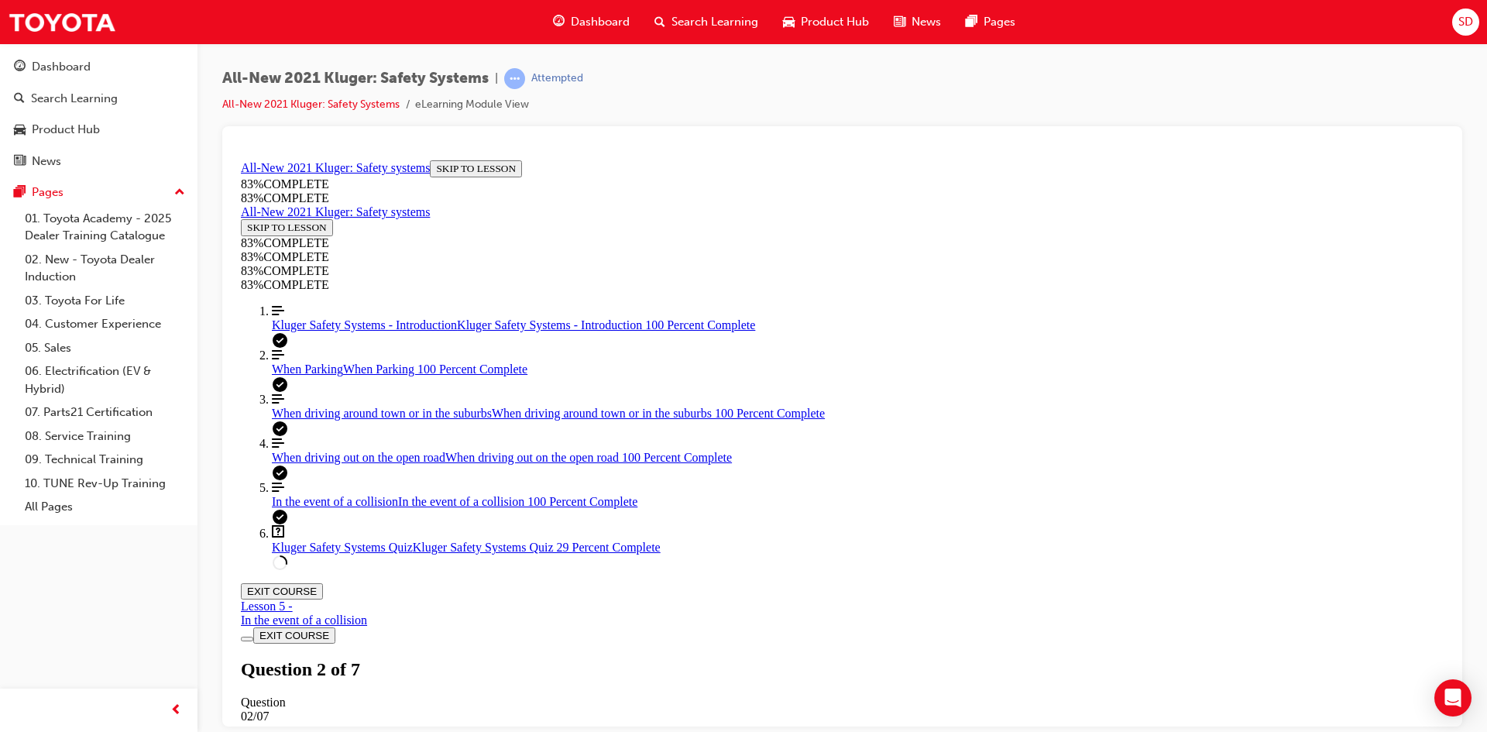
click at [379, 508] on div "In the event of a collision In the event of a collision 100 Percent Complete" at bounding box center [858, 501] width 1172 height 14
click at [378, 554] on link "Question box Question mark inside of a square Kluger Safety Systems Quiz Kluger…" at bounding box center [858, 538] width 1172 height 29
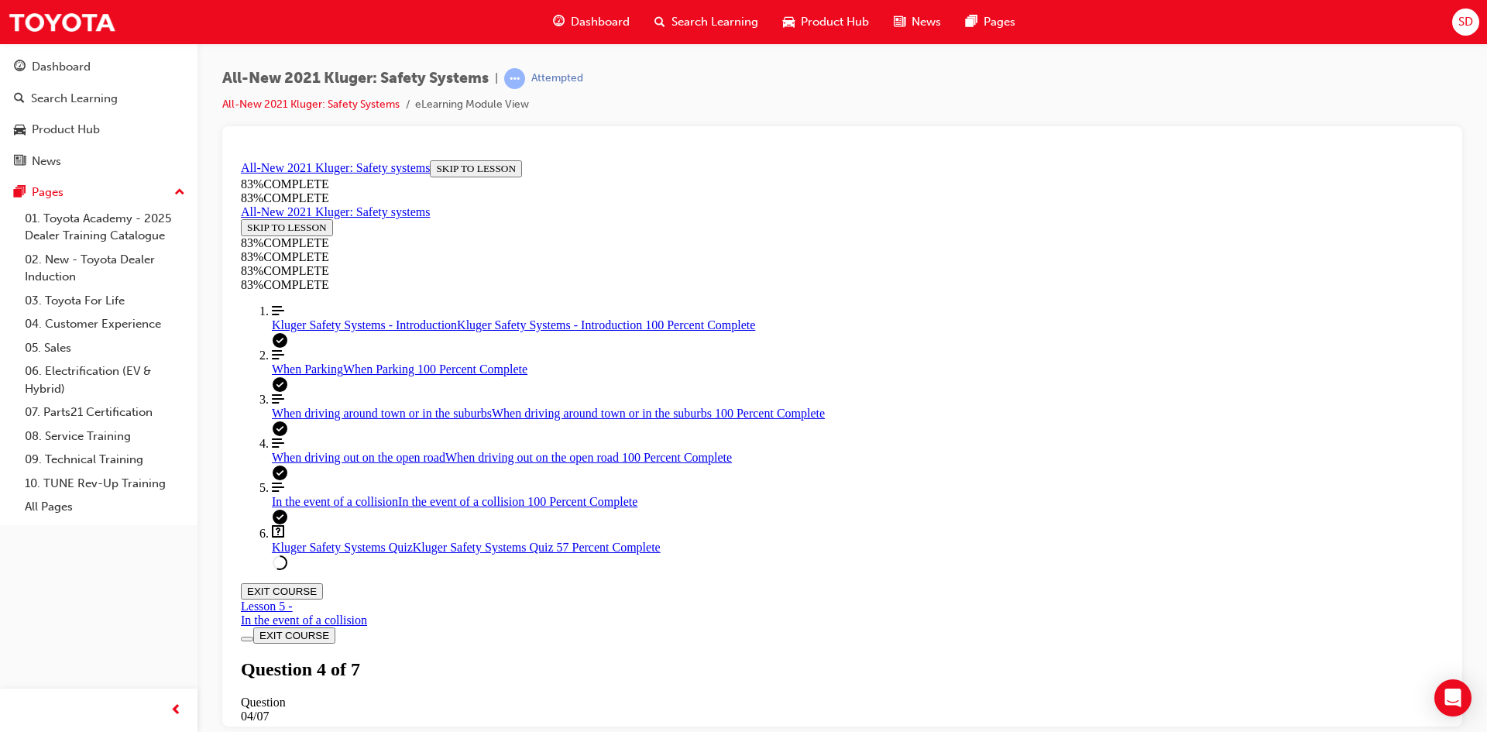
click at [354, 419] on span "When driving around town or in the suburbs" at bounding box center [382, 412] width 220 height 13
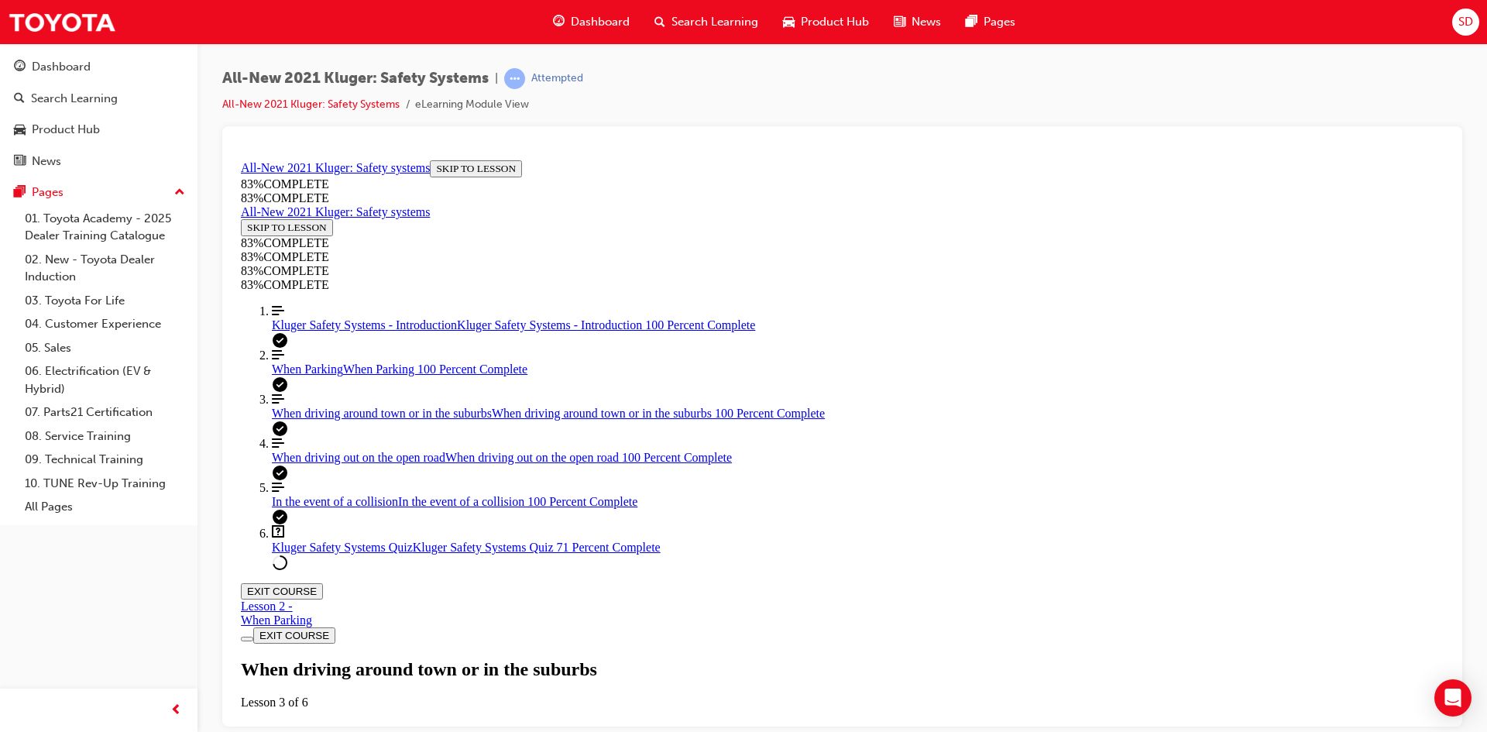
drag, startPoint x: 774, startPoint y: 650, endPoint x: 1151, endPoint y: 620, distance: 378.2
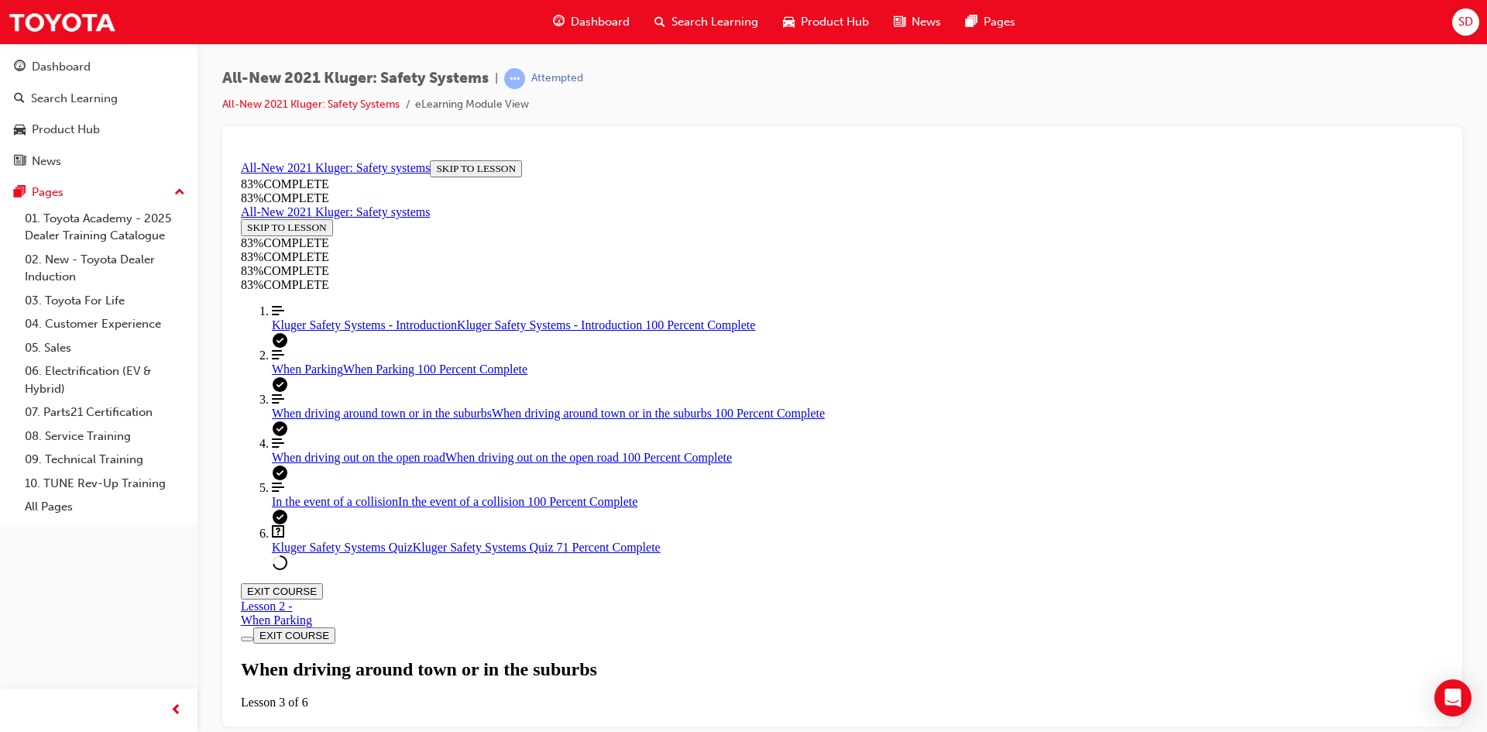
click at [335, 554] on link "Question box Question mark inside of a square Kluger Safety Systems Quiz Kluger…" at bounding box center [858, 538] width 1172 height 29
drag, startPoint x: 781, startPoint y: 551, endPoint x: 881, endPoint y: 460, distance: 135.4
drag, startPoint x: 930, startPoint y: 440, endPoint x: 972, endPoint y: 542, distance: 110.4
drag, startPoint x: 799, startPoint y: 331, endPoint x: 887, endPoint y: 371, distance: 96.7
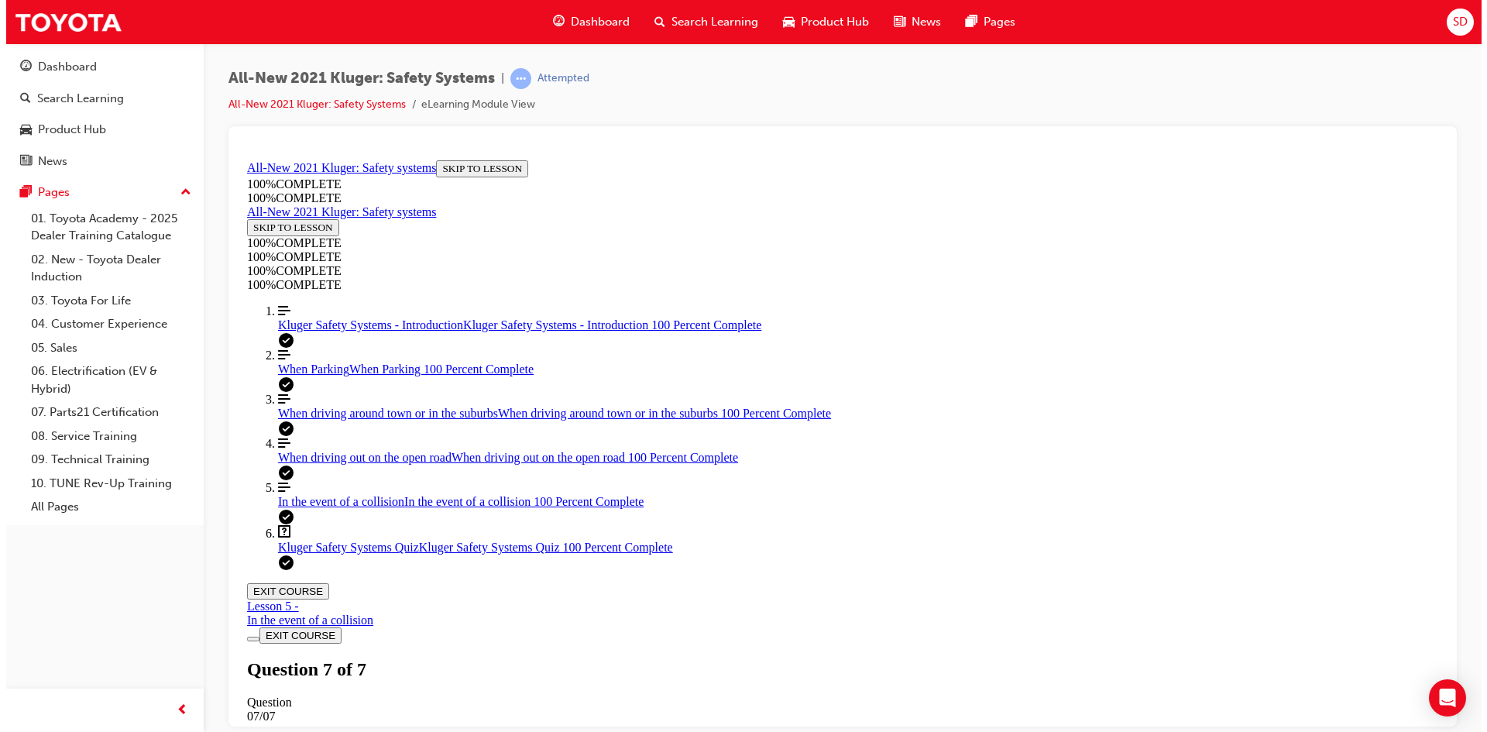
scroll to position [225, 0]
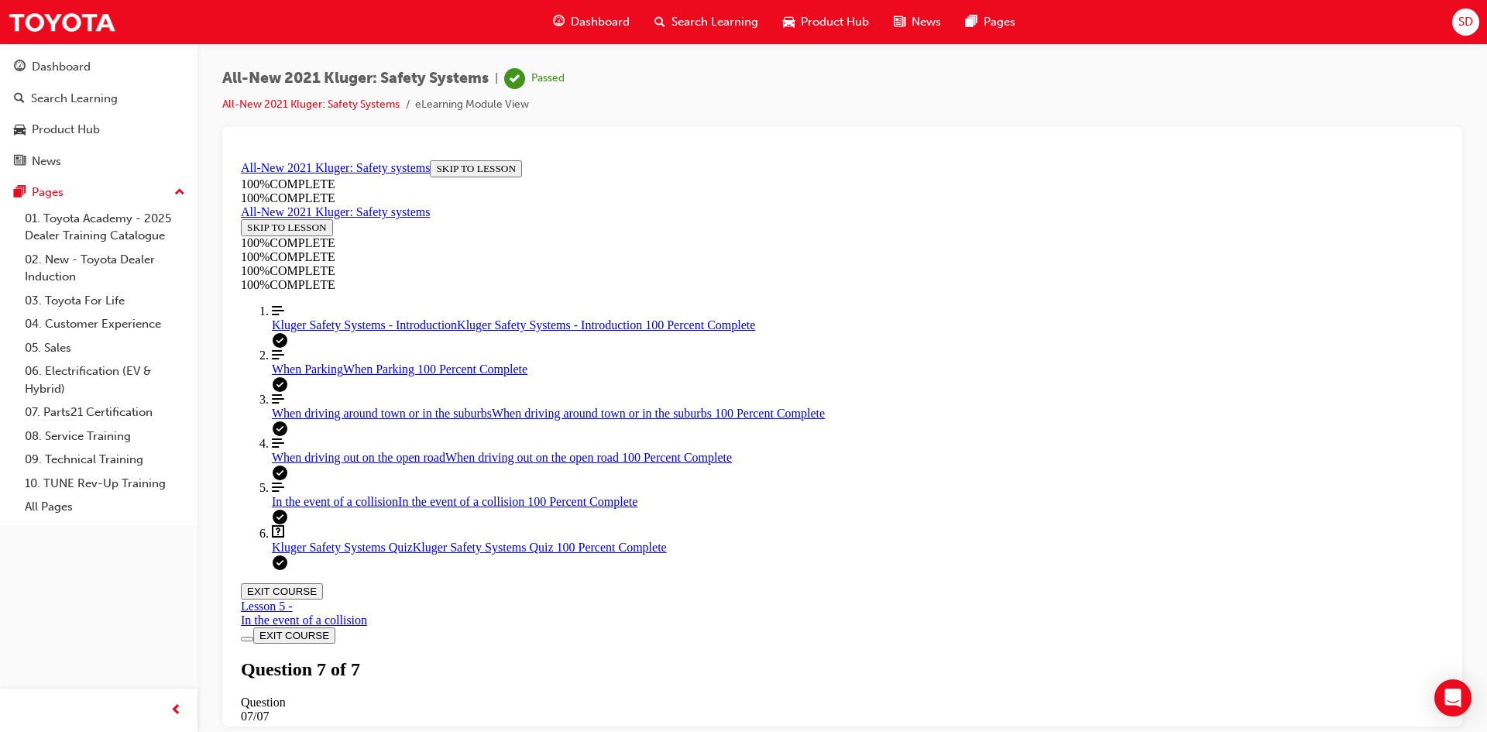
click at [323, 582] on button "EXIT COURSE" at bounding box center [282, 590] width 82 height 16
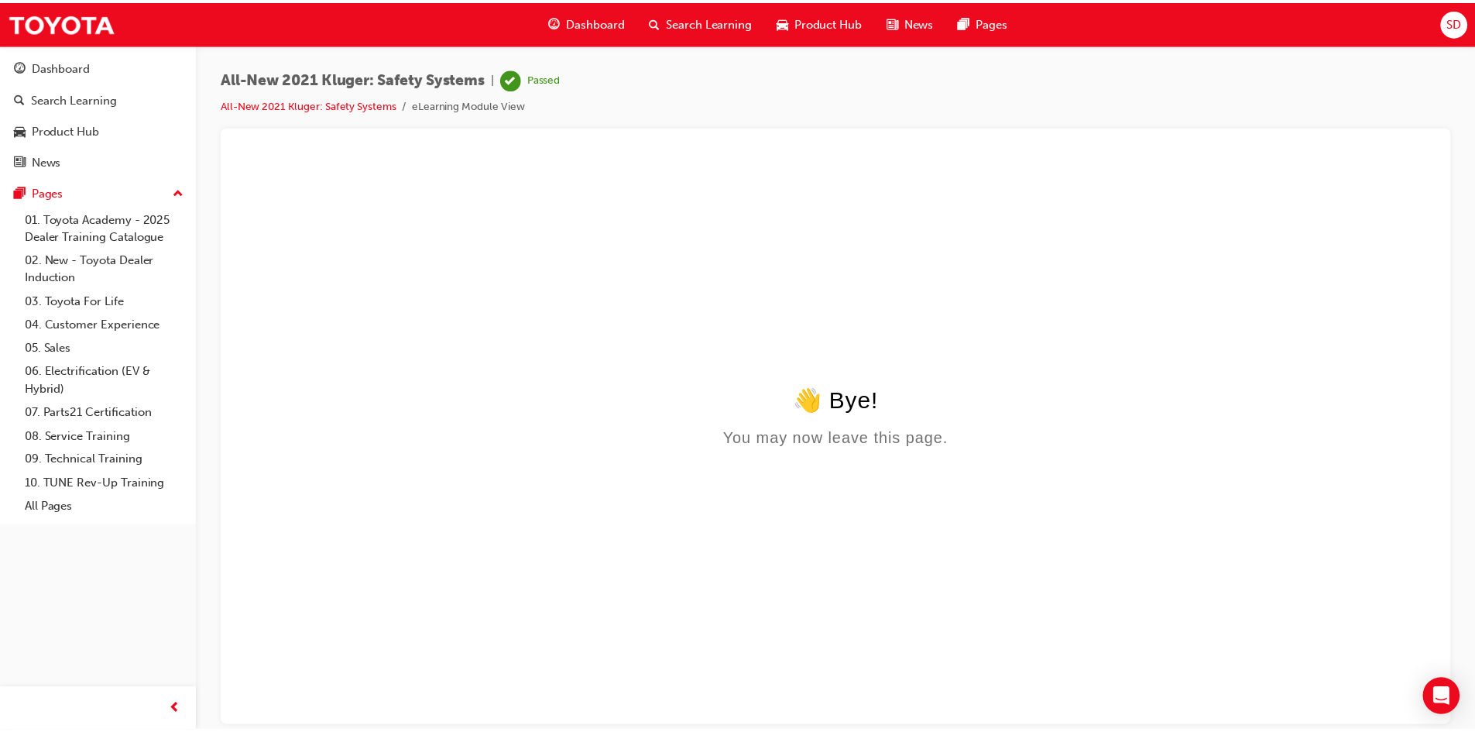
scroll to position [0, 0]
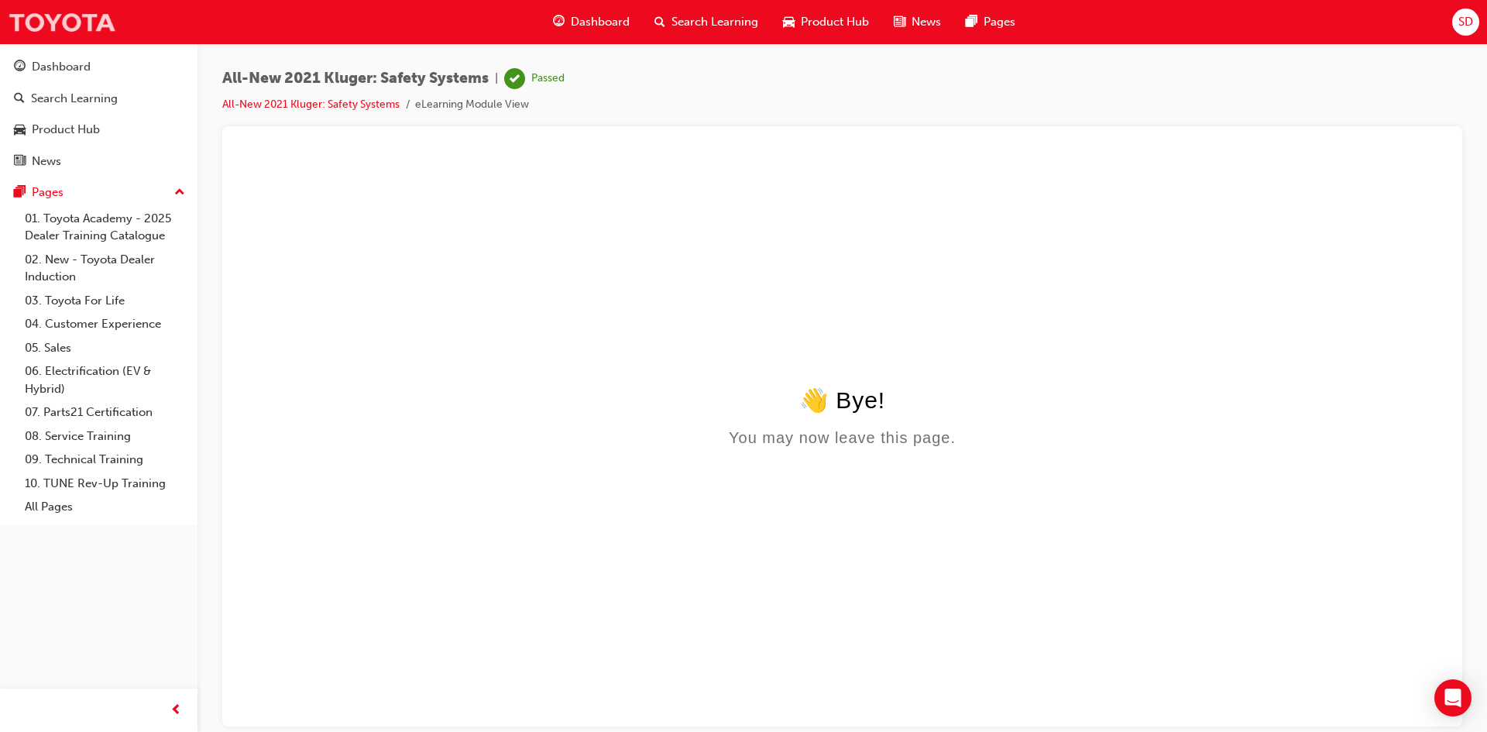
click at [67, 20] on img at bounding box center [62, 22] width 108 height 35
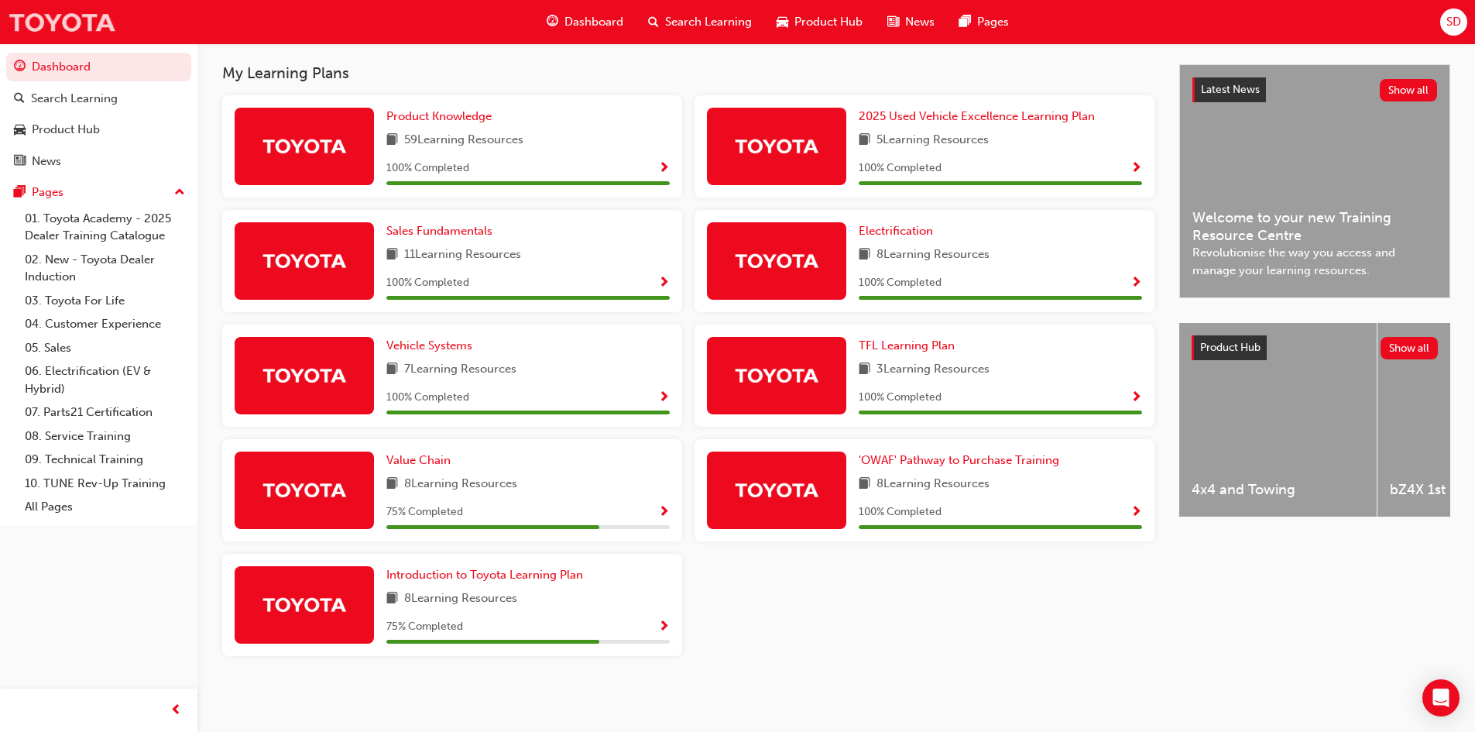
scroll to position [336, 0]
click at [530, 575] on span "Introduction to Toyota Learning Plan" at bounding box center [484, 575] width 197 height 14
